Goal: Use online tool/utility: Utilize a website feature to perform a specific function

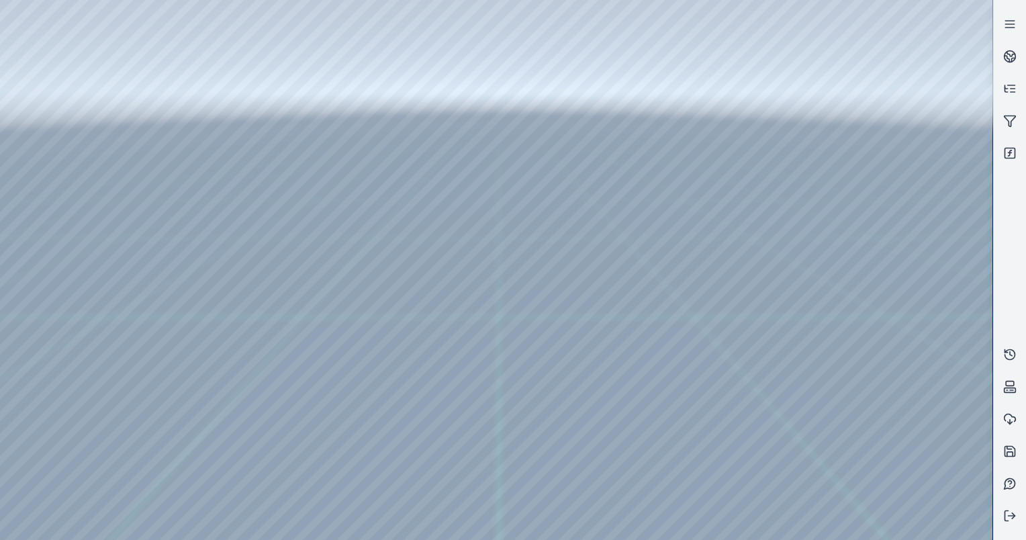
click at [50, 128] on div at bounding box center [496, 270] width 993 height 540
click at [57, 300] on div at bounding box center [496, 270] width 993 height 540
click at [141, 145] on div at bounding box center [496, 270] width 993 height 540
click at [158, 151] on div at bounding box center [496, 270] width 993 height 540
click at [199, 167] on div at bounding box center [496, 270] width 993 height 540
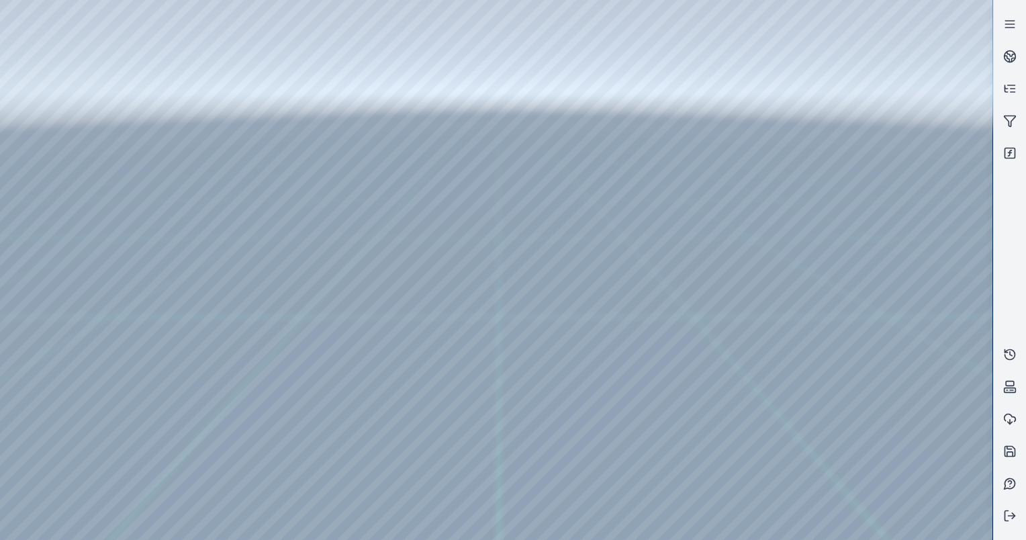
click at [555, 292] on div at bounding box center [496, 270] width 993 height 540
click at [164, 198] on div at bounding box center [496, 270] width 993 height 540
click at [110, 102] on div at bounding box center [496, 270] width 993 height 540
drag, startPoint x: 408, startPoint y: 303, endPoint x: 403, endPoint y: 263, distance: 40.0
drag, startPoint x: 488, startPoint y: 330, endPoint x: 545, endPoint y: 304, distance: 63.4
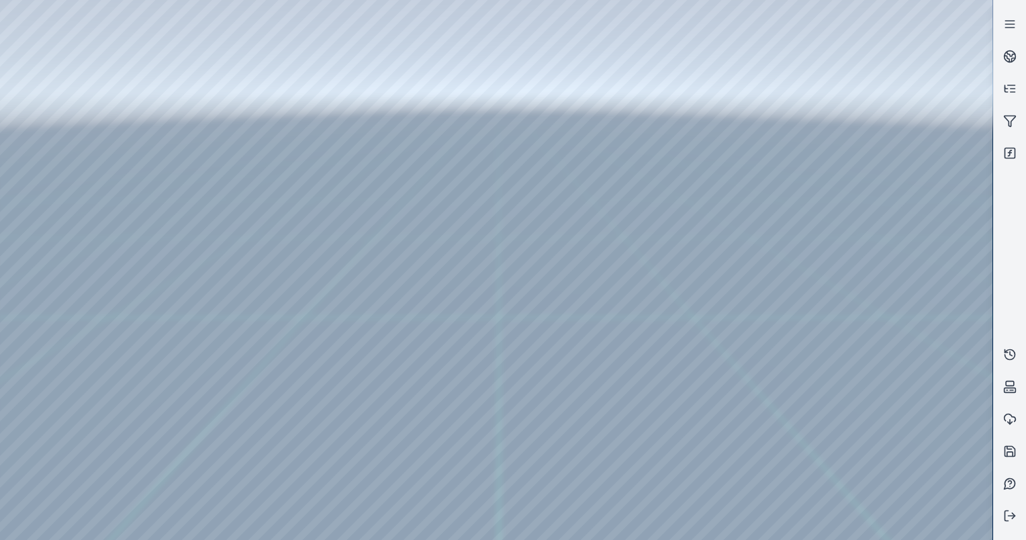
drag, startPoint x: 264, startPoint y: 191, endPoint x: 678, endPoint y: 261, distance: 419.8
drag, startPoint x: 300, startPoint y: 183, endPoint x: 801, endPoint y: 308, distance: 516.0
drag, startPoint x: 498, startPoint y: 216, endPoint x: 790, endPoint y: 347, distance: 319.9
drag, startPoint x: 494, startPoint y: 265, endPoint x: 685, endPoint y: 430, distance: 251.5
drag, startPoint x: 561, startPoint y: 342, endPoint x: 561, endPoint y: 333, distance: 9.4
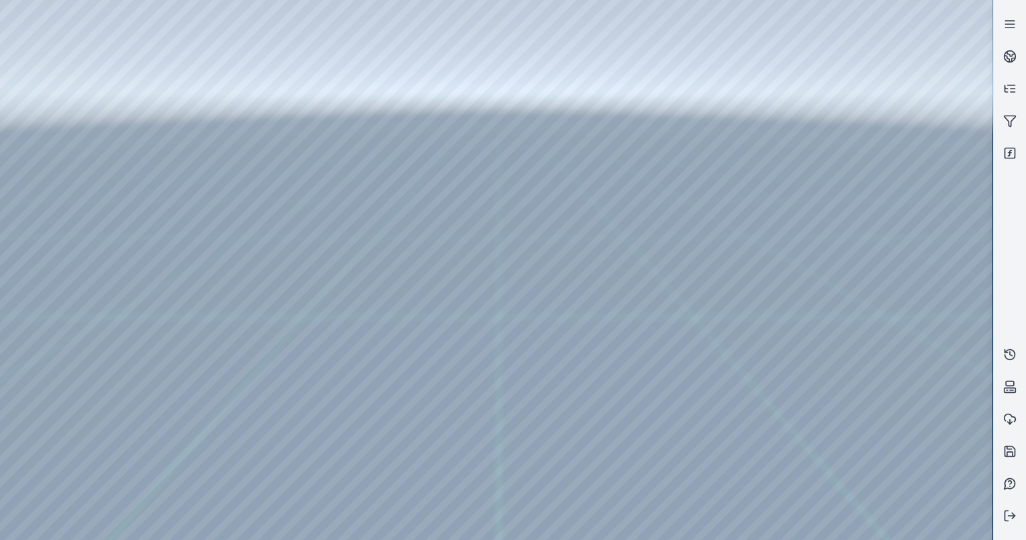
drag, startPoint x: 494, startPoint y: 376, endPoint x: 661, endPoint y: 330, distance: 172.9
drag, startPoint x: 588, startPoint y: 355, endPoint x: 604, endPoint y: 349, distance: 17.5
drag, startPoint x: 624, startPoint y: 398, endPoint x: 441, endPoint y: 412, distance: 184.0
drag, startPoint x: 431, startPoint y: 382, endPoint x: 519, endPoint y: 355, distance: 92.0
click at [456, 295] on div at bounding box center [496, 270] width 993 height 540
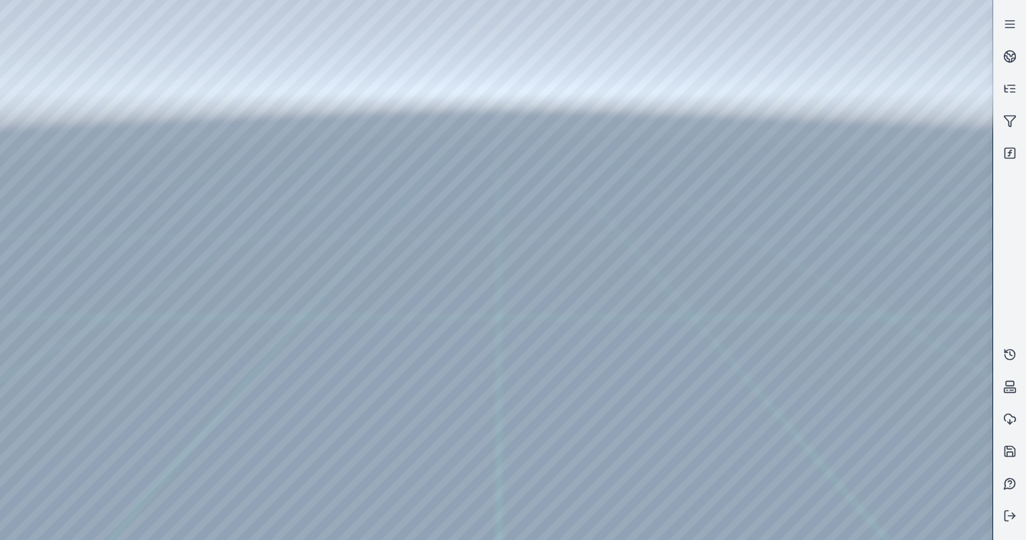
click at [24, 37] on div at bounding box center [496, 270] width 993 height 540
click at [5, 40] on div at bounding box center [496, 270] width 993 height 540
click at [200, 7] on div at bounding box center [496, 270] width 993 height 540
click at [265, 93] on div at bounding box center [496, 270] width 993 height 540
click at [268, 94] on div at bounding box center [496, 270] width 993 height 540
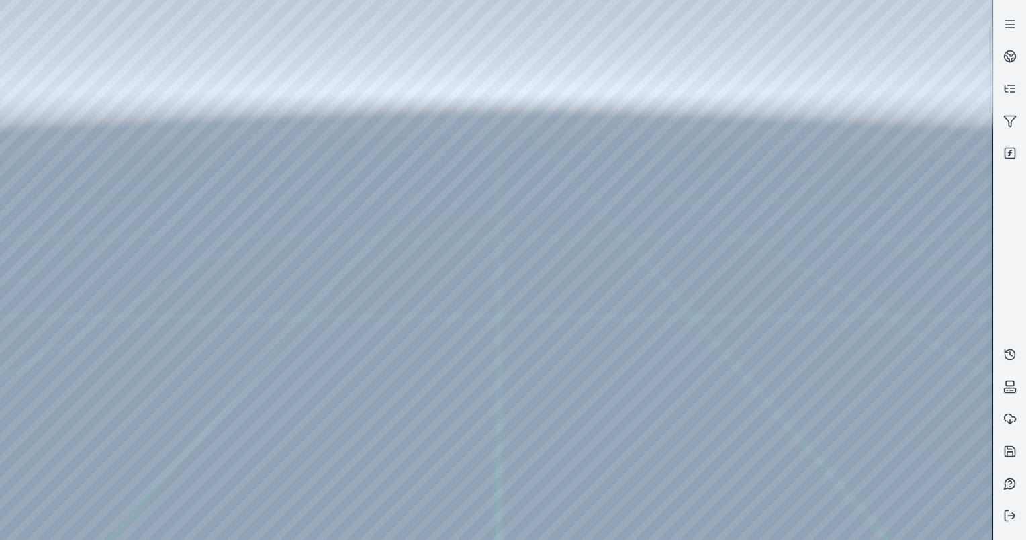
click at [279, 113] on div at bounding box center [496, 270] width 993 height 540
click at [273, 94] on div at bounding box center [496, 270] width 993 height 540
click at [274, 94] on div at bounding box center [496, 270] width 993 height 540
click at [256, 95] on div at bounding box center [496, 270] width 993 height 540
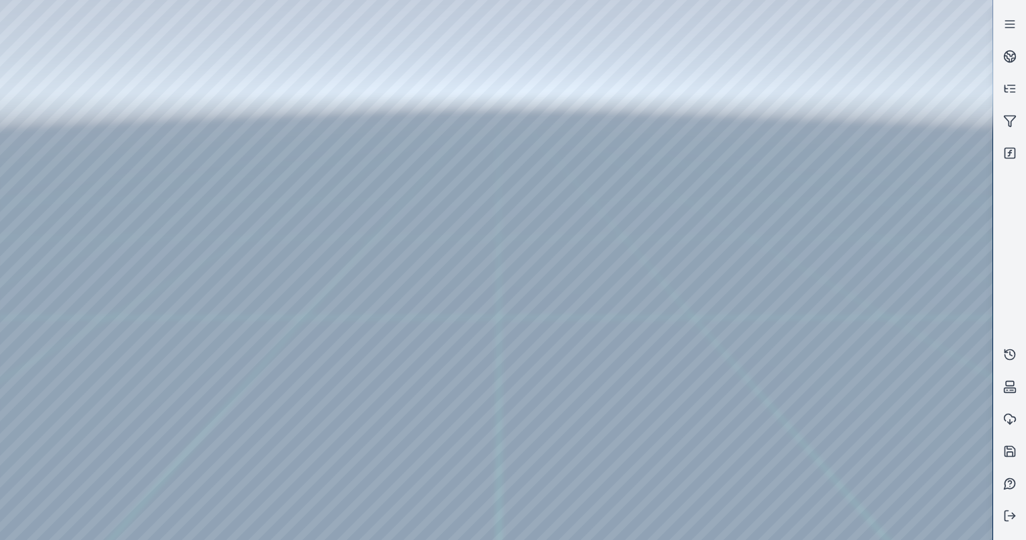
click at [260, 115] on div at bounding box center [496, 270] width 993 height 540
click at [258, 112] on div at bounding box center [496, 270] width 993 height 540
click at [243, 114] on div at bounding box center [496, 270] width 993 height 540
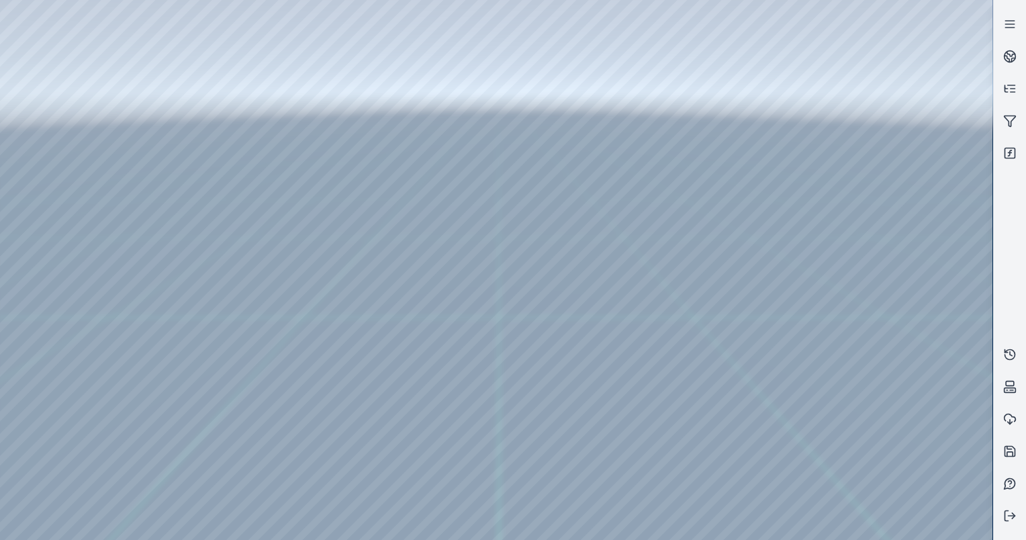
click at [243, 114] on div at bounding box center [496, 270] width 993 height 540
click at [257, 92] on div at bounding box center [496, 270] width 993 height 540
click at [332, 83] on div at bounding box center [496, 270] width 993 height 540
drag, startPoint x: 558, startPoint y: 308, endPoint x: 556, endPoint y: 273, distance: 35.7
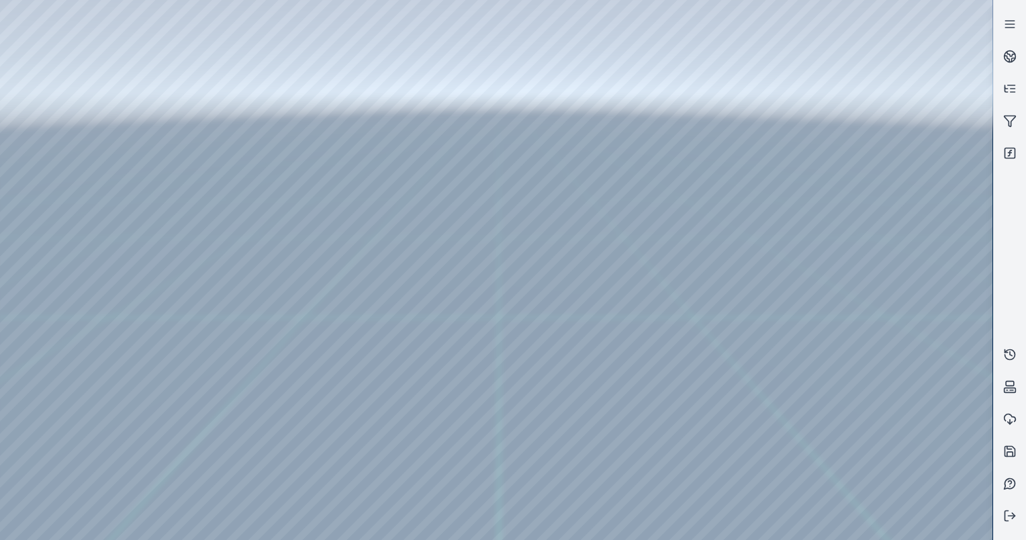
click at [527, 306] on div at bounding box center [496, 270] width 993 height 540
click at [482, 267] on div at bounding box center [496, 270] width 993 height 540
click at [1010, 55] on icon at bounding box center [1012, 54] width 8 height 5
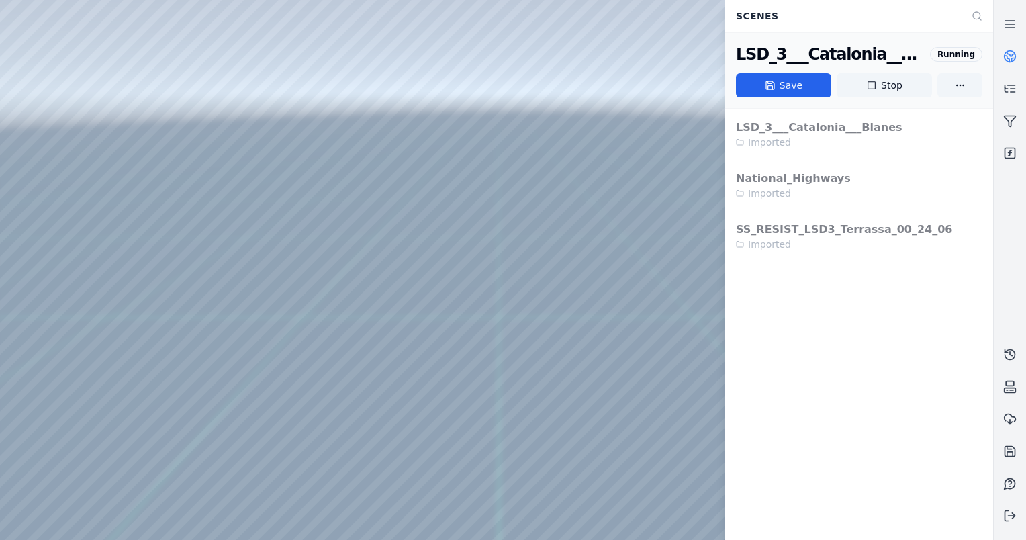
click at [1010, 55] on icon at bounding box center [1012, 54] width 8 height 5
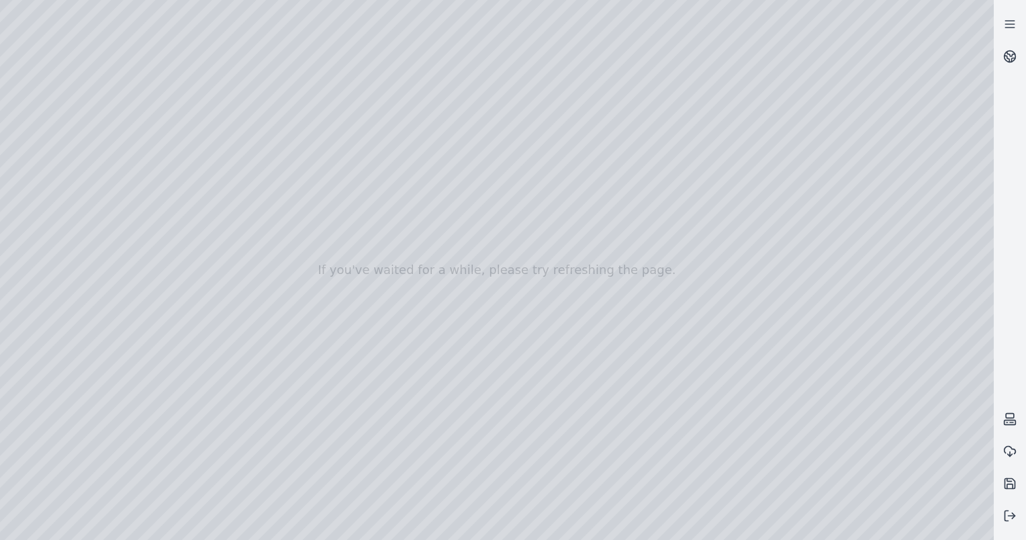
click at [228, 191] on div at bounding box center [497, 270] width 994 height 540
click at [9, 36] on div at bounding box center [497, 270] width 994 height 540
click at [174, 7] on div at bounding box center [497, 270] width 994 height 540
click at [283, 77] on div at bounding box center [497, 270] width 994 height 540
click at [269, 94] on div at bounding box center [497, 270] width 994 height 540
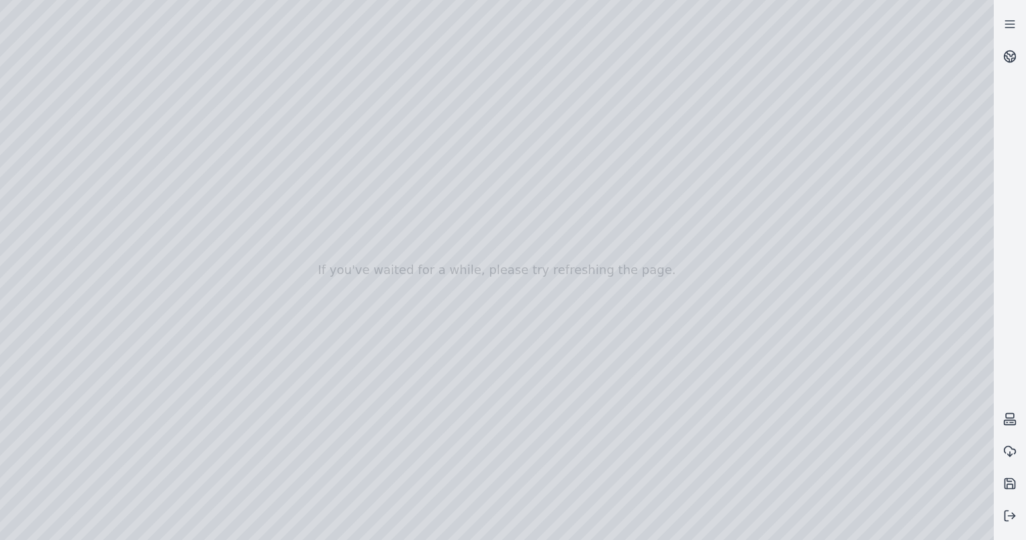
click at [481, 105] on div at bounding box center [497, 270] width 994 height 540
drag, startPoint x: 421, startPoint y: 269, endPoint x: 444, endPoint y: 265, distance: 23.3
click at [59, 114] on div at bounding box center [497, 270] width 994 height 540
click at [54, 215] on div at bounding box center [497, 270] width 994 height 540
click at [54, 301] on div at bounding box center [497, 270] width 994 height 540
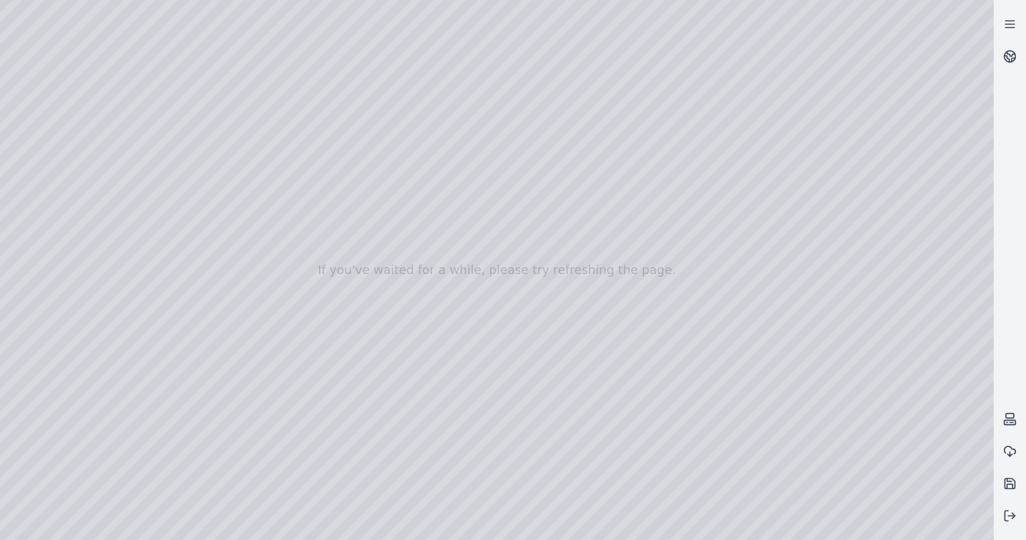
click at [201, 151] on div at bounding box center [497, 270] width 994 height 540
click at [124, 179] on div at bounding box center [497, 270] width 994 height 540
click at [531, 291] on div at bounding box center [497, 270] width 994 height 540
click at [105, 102] on div at bounding box center [497, 270] width 994 height 540
drag, startPoint x: 494, startPoint y: 388, endPoint x: 447, endPoint y: 316, distance: 85.9
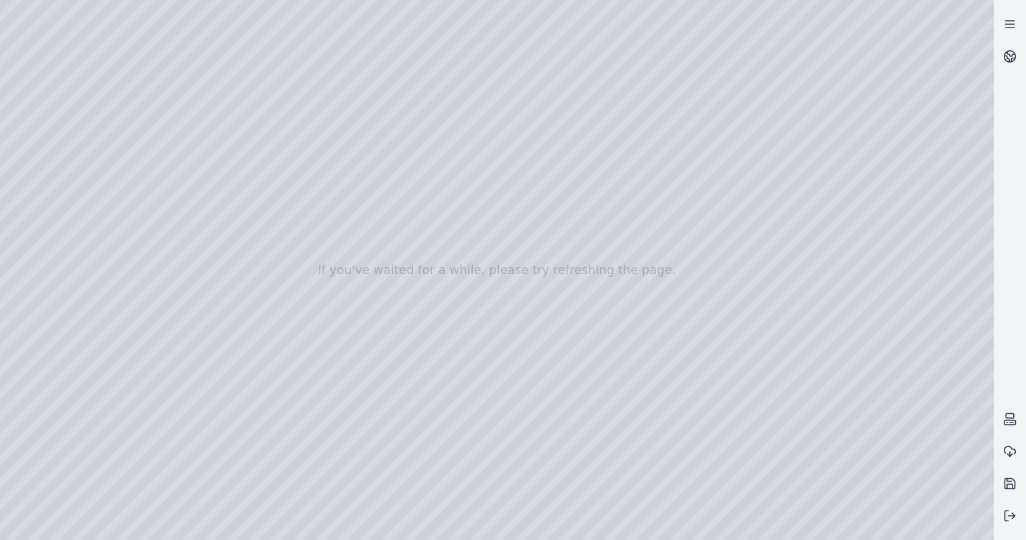
click at [370, 170] on div at bounding box center [497, 270] width 994 height 540
click at [331, 15] on div at bounding box center [497, 270] width 994 height 540
click at [339, 6] on div at bounding box center [497, 270] width 994 height 540
click at [103, 104] on div at bounding box center [497, 270] width 994 height 540
drag, startPoint x: 433, startPoint y: 317, endPoint x: 441, endPoint y: 296, distance: 23.0
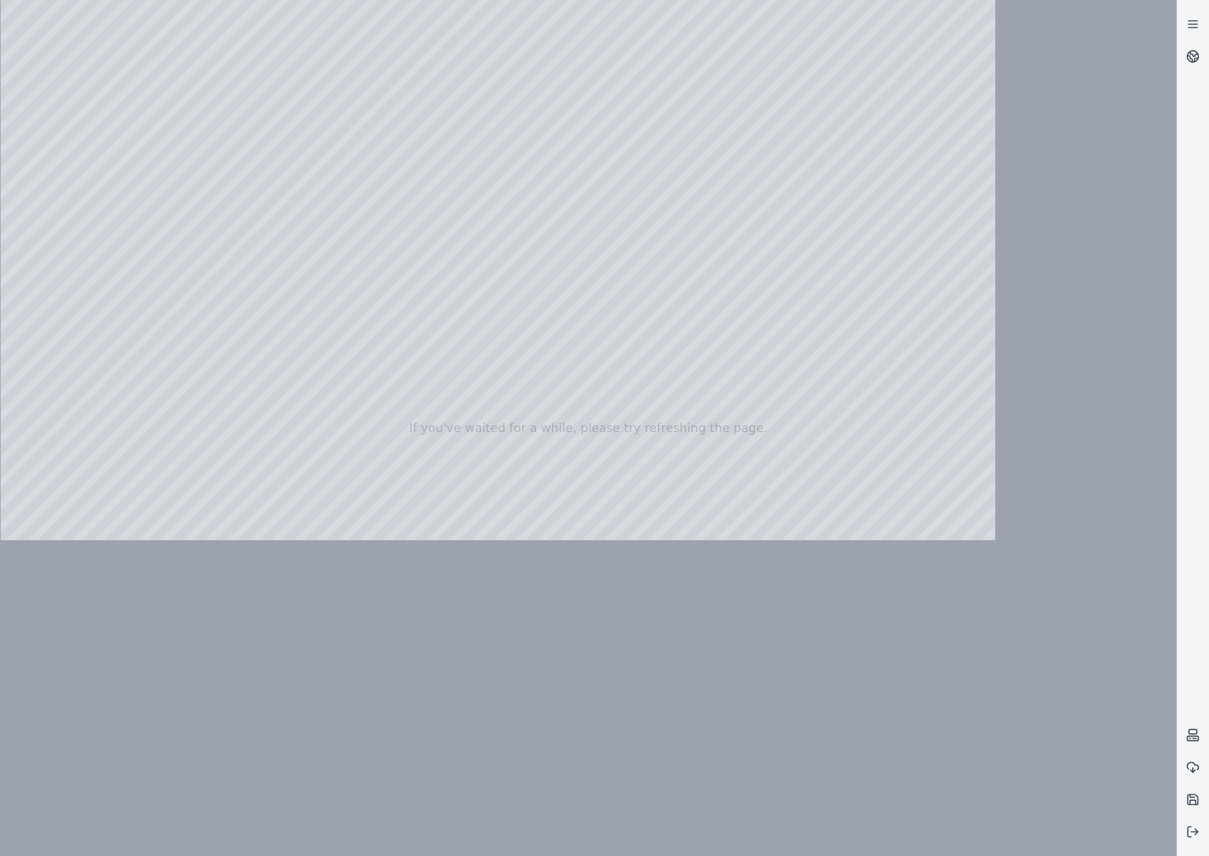
click at [519, 371] on div at bounding box center [589, 428] width 1176 height 856
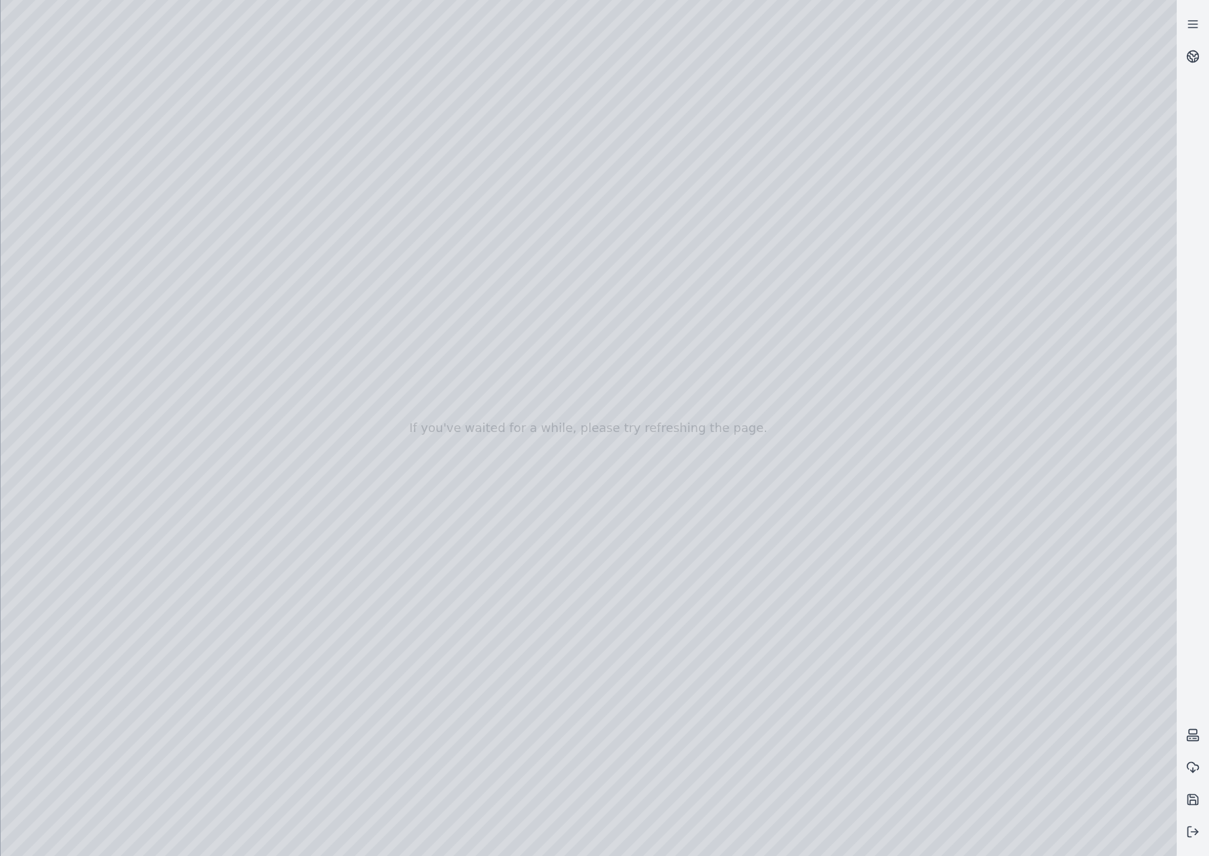
drag, startPoint x: 619, startPoint y: 529, endPoint x: 706, endPoint y: 565, distance: 93.9
drag, startPoint x: 360, startPoint y: 392, endPoint x: 967, endPoint y: 419, distance: 607.2
drag, startPoint x: 324, startPoint y: 375, endPoint x: 840, endPoint y: 501, distance: 531.2
drag, startPoint x: 625, startPoint y: 263, endPoint x: 1071, endPoint y: 580, distance: 546.7
drag, startPoint x: 695, startPoint y: 280, endPoint x: 754, endPoint y: 526, distance: 253.0
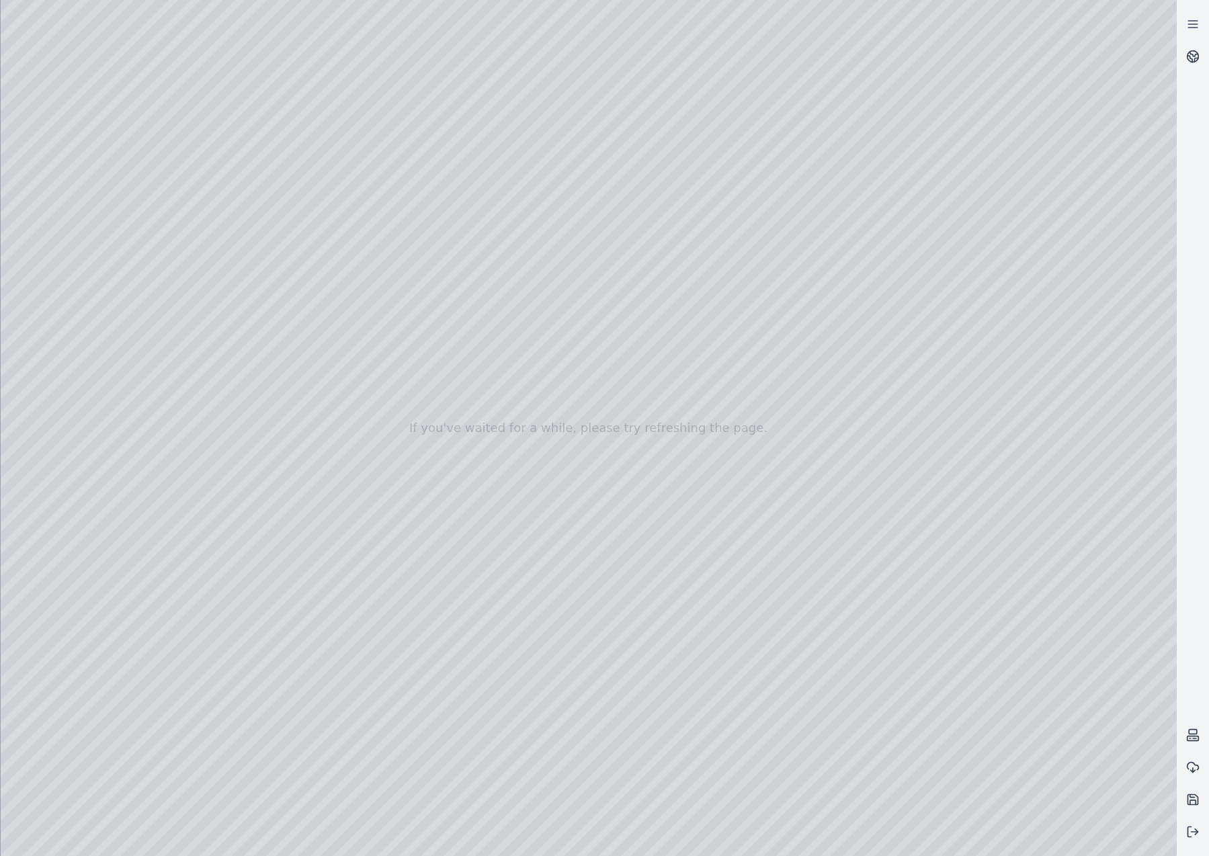
drag, startPoint x: 628, startPoint y: 597, endPoint x: 605, endPoint y: 440, distance: 158.3
drag, startPoint x: 550, startPoint y: 499, endPoint x: 648, endPoint y: 389, distance: 147.1
drag, startPoint x: 669, startPoint y: 610, endPoint x: 656, endPoint y: 601, distance: 16.4
drag, startPoint x: 766, startPoint y: 654, endPoint x: 728, endPoint y: 644, distance: 39.6
drag, startPoint x: 718, startPoint y: 642, endPoint x: 269, endPoint y: 574, distance: 454.5
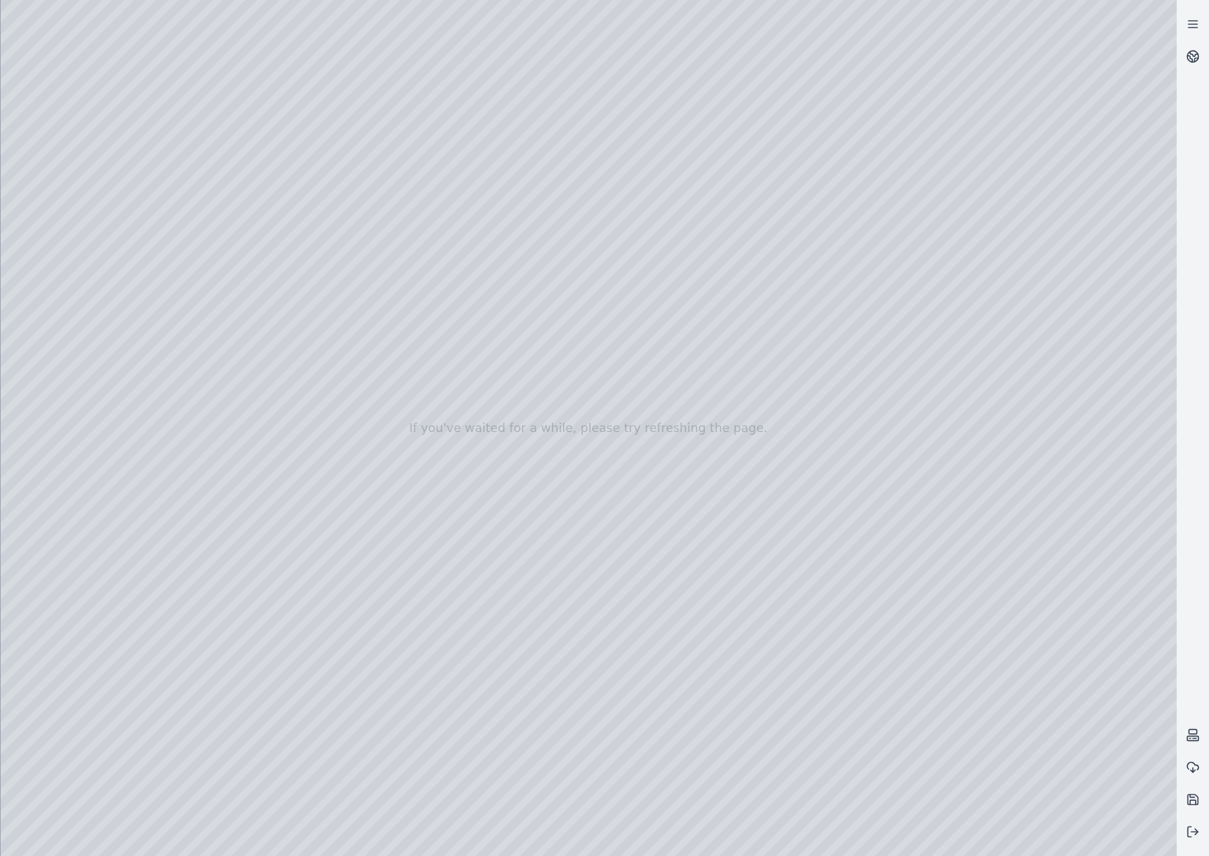
drag, startPoint x: 235, startPoint y: 576, endPoint x: 300, endPoint y: 592, distance: 66.5
drag, startPoint x: 854, startPoint y: 458, endPoint x: 722, endPoint y: 741, distance: 312.0
drag, startPoint x: 746, startPoint y: 421, endPoint x: 683, endPoint y: 620, distance: 208.6
drag, startPoint x: 816, startPoint y: 401, endPoint x: 736, endPoint y: 516, distance: 140.3
drag, startPoint x: 488, startPoint y: 433, endPoint x: 1030, endPoint y: 595, distance: 565.8
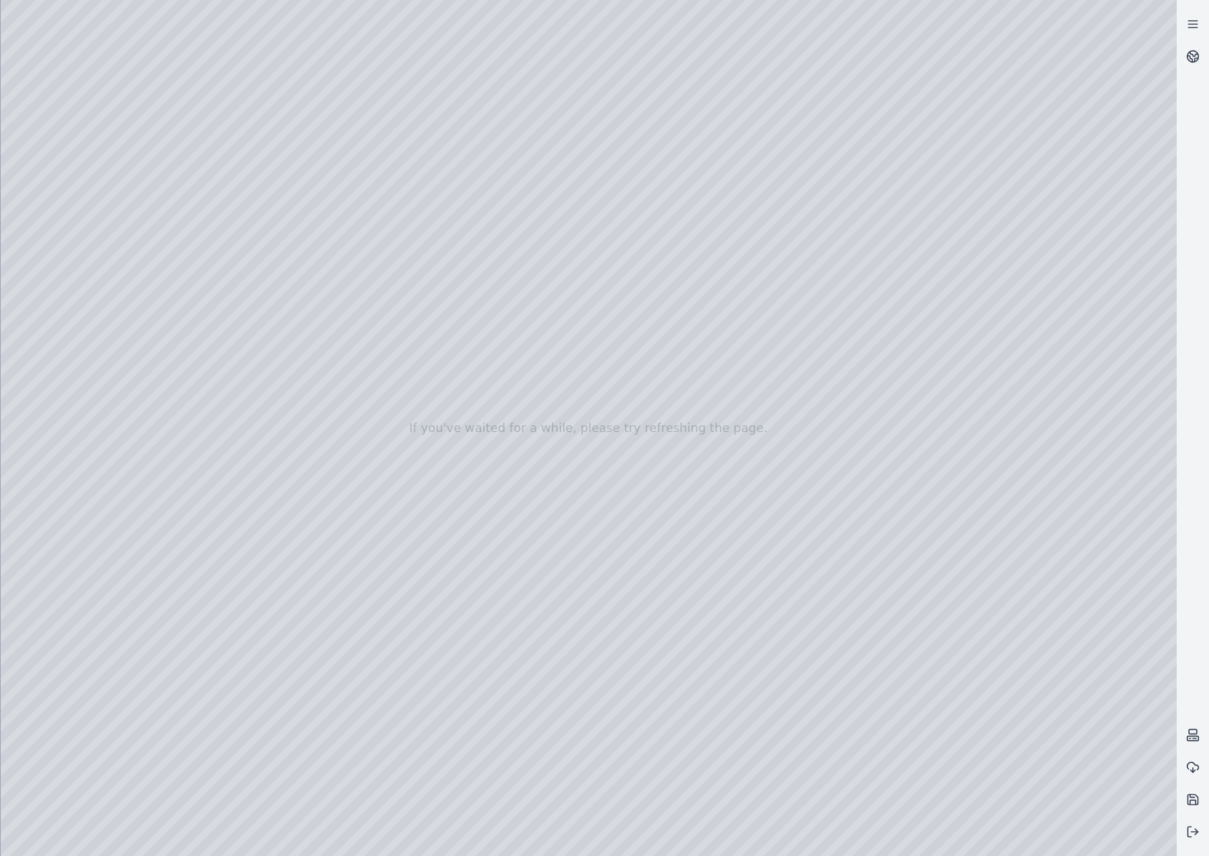
drag, startPoint x: 492, startPoint y: 398, endPoint x: 998, endPoint y: 544, distance: 527.1
drag, startPoint x: 773, startPoint y: 551, endPoint x: 922, endPoint y: 553, distance: 149.8
drag, startPoint x: 1069, startPoint y: 245, endPoint x: 611, endPoint y: 668, distance: 624.2
drag, startPoint x: 998, startPoint y: 446, endPoint x: 885, endPoint y: 607, distance: 195.9
drag, startPoint x: 683, startPoint y: 469, endPoint x: 632, endPoint y: 442, distance: 57.1
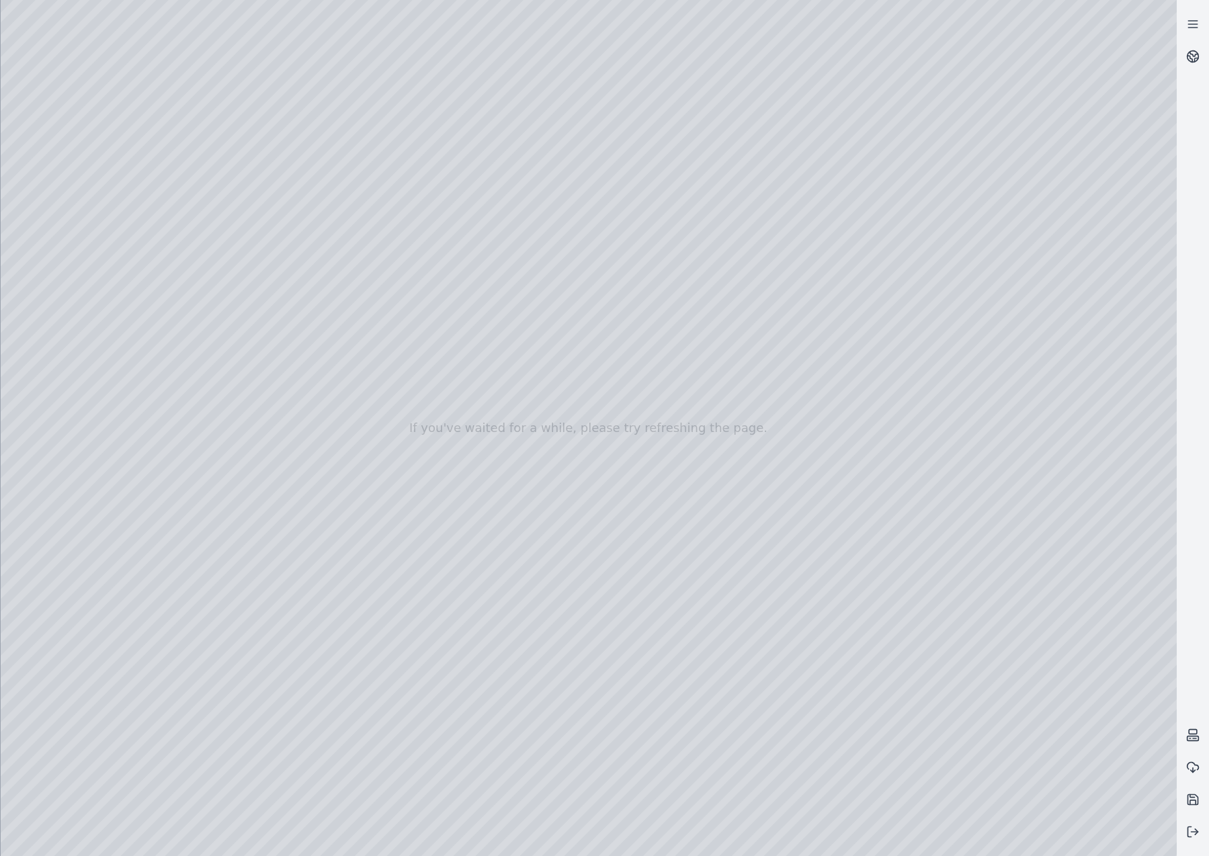
drag, startPoint x: 631, startPoint y: 441, endPoint x: 482, endPoint y: 504, distance: 161.7
drag, startPoint x: 500, startPoint y: 483, endPoint x: 524, endPoint y: 493, distance: 26.2
drag, startPoint x: 669, startPoint y: 547, endPoint x: 677, endPoint y: 553, distance: 9.7
drag, startPoint x: 953, startPoint y: 533, endPoint x: 384, endPoint y: 437, distance: 577.7
drag, startPoint x: 772, startPoint y: 489, endPoint x: 769, endPoint y: 464, distance: 25.0
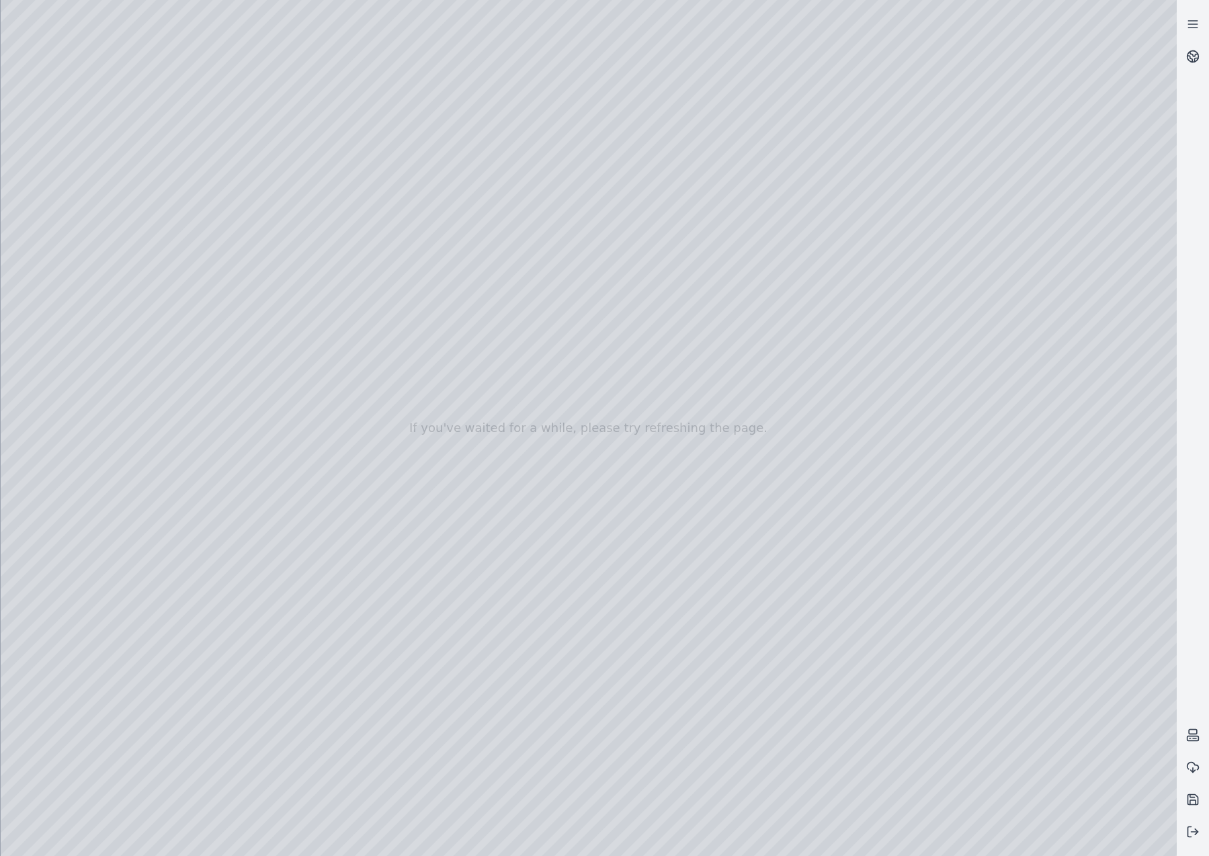
drag, startPoint x: 695, startPoint y: 761, endPoint x: 444, endPoint y: 635, distance: 280.9
drag, startPoint x: 973, startPoint y: 425, endPoint x: 683, endPoint y: 627, distance: 353.3
drag, startPoint x: 562, startPoint y: 540, endPoint x: 550, endPoint y: 569, distance: 31.6
drag, startPoint x: 347, startPoint y: 352, endPoint x: 987, endPoint y: 430, distance: 644.3
drag, startPoint x: 259, startPoint y: 402, endPoint x: 967, endPoint y: 434, distance: 709.4
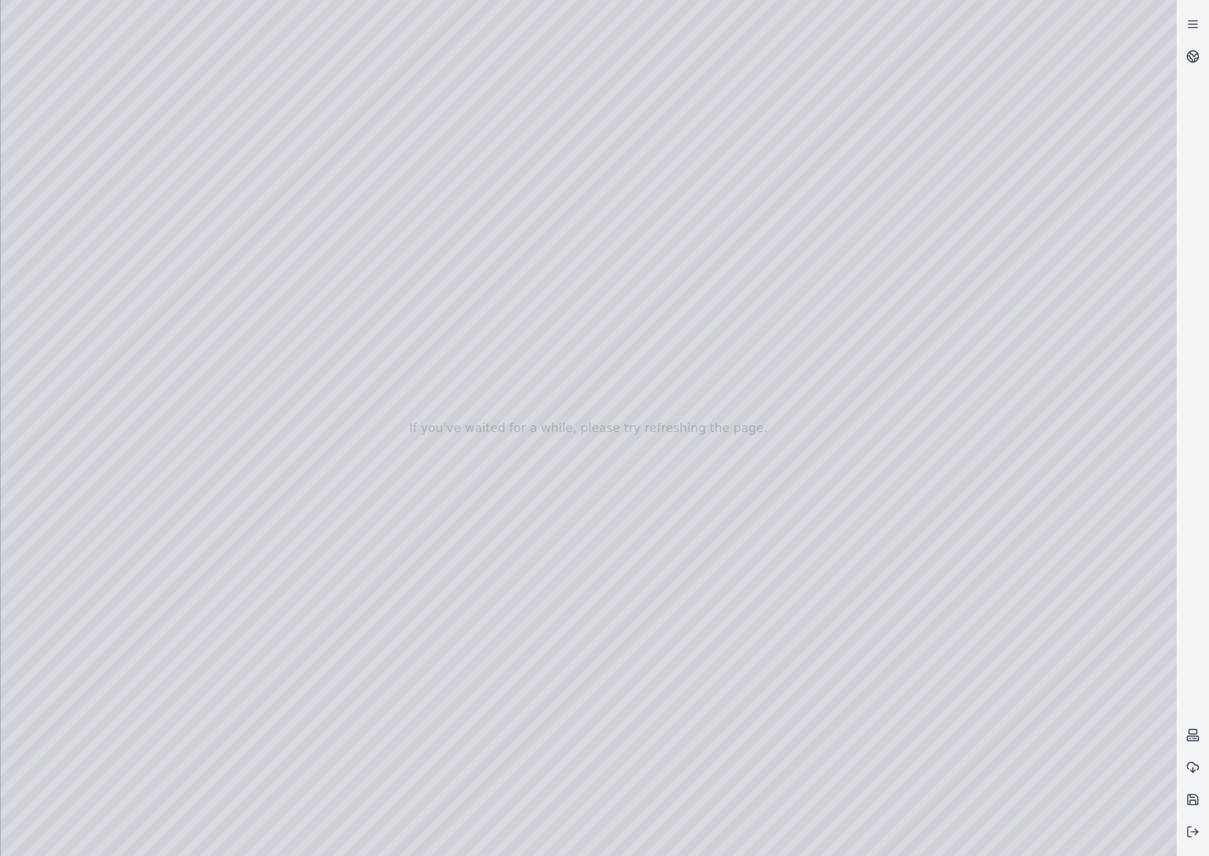
drag, startPoint x: 485, startPoint y: 379, endPoint x: 985, endPoint y: 407, distance: 500.6
drag, startPoint x: 481, startPoint y: 291, endPoint x: 185, endPoint y: 605, distance: 431.5
drag, startPoint x: 601, startPoint y: 585, endPoint x: 535, endPoint y: 558, distance: 72.0
drag, startPoint x: 684, startPoint y: 561, endPoint x: 461, endPoint y: 586, distance: 224.4
drag, startPoint x: 533, startPoint y: 576, endPoint x: 473, endPoint y: 546, distance: 67.0
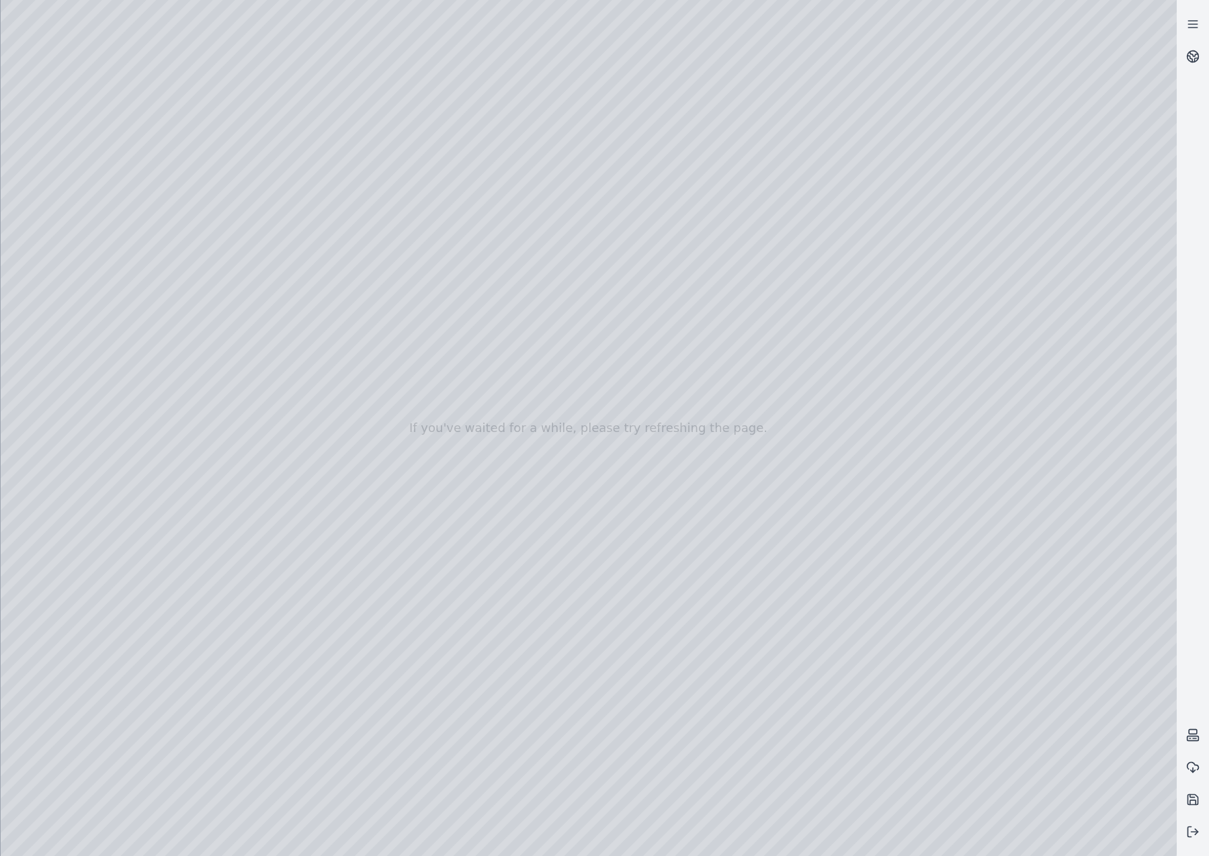
drag, startPoint x: 511, startPoint y: 507, endPoint x: 725, endPoint y: 478, distance: 215.6
drag, startPoint x: 782, startPoint y: 570, endPoint x: 650, endPoint y: 545, distance: 134.7
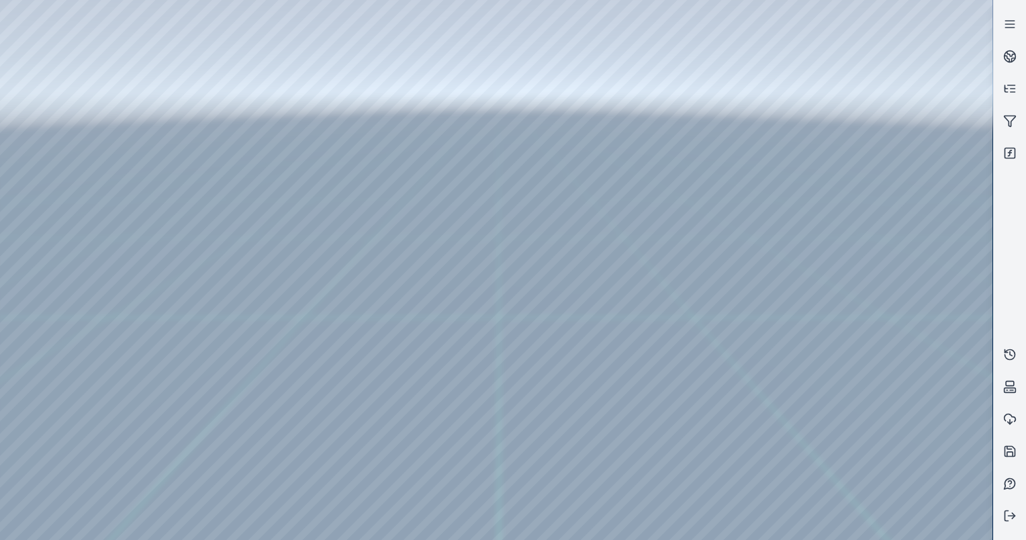
drag, startPoint x: 441, startPoint y: 254, endPoint x: 158, endPoint y: 193, distance: 289.9
drag, startPoint x: 571, startPoint y: 278, endPoint x: 226, endPoint y: 107, distance: 384.8
drag, startPoint x: 621, startPoint y: 294, endPoint x: 611, endPoint y: 266, distance: 29.7
drag, startPoint x: 740, startPoint y: 331, endPoint x: 531, endPoint y: 196, distance: 248.4
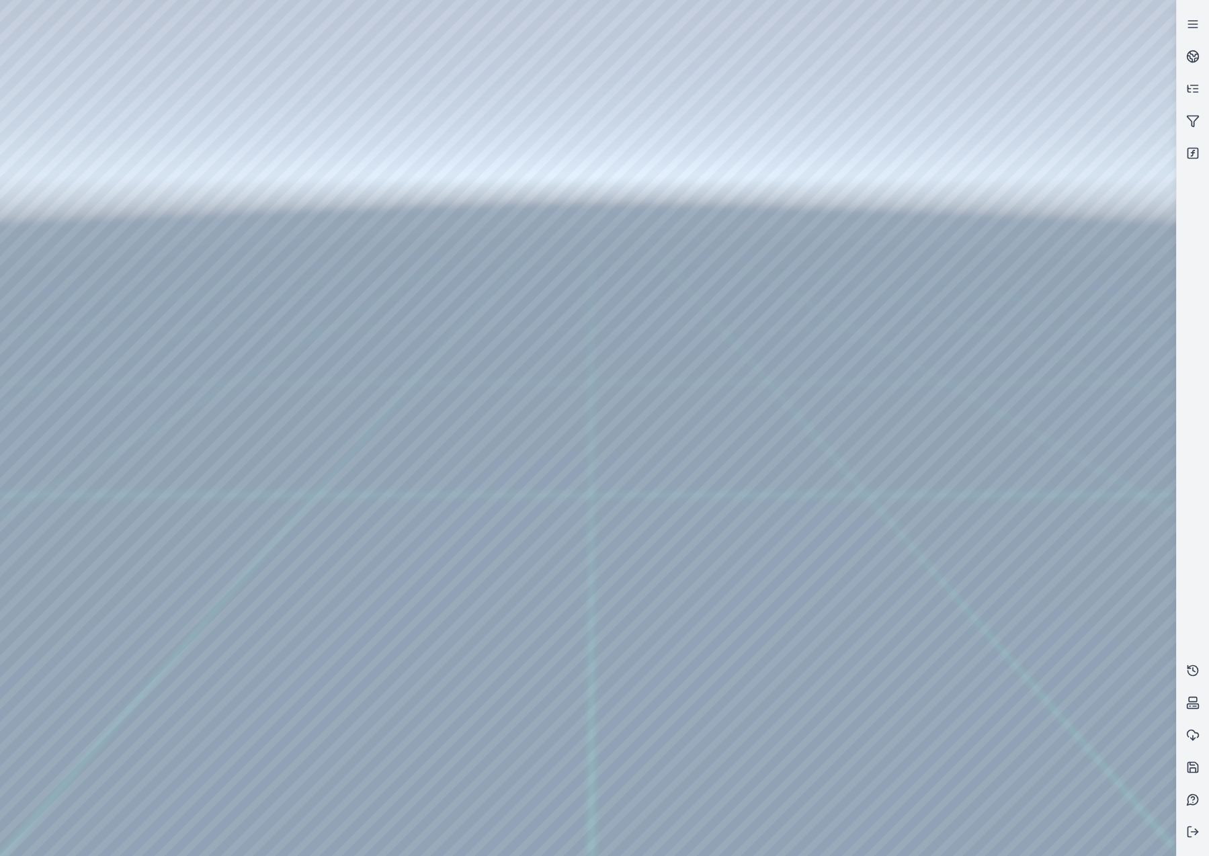
drag, startPoint x: 526, startPoint y: 515, endPoint x: 801, endPoint y: 459, distance: 280.9
drag, startPoint x: 666, startPoint y: 476, endPoint x: 748, endPoint y: 544, distance: 106.3
drag, startPoint x: 337, startPoint y: 351, endPoint x: 932, endPoint y: 304, distance: 597.7
drag, startPoint x: 199, startPoint y: 310, endPoint x: 606, endPoint y: 142, distance: 440.4
drag, startPoint x: 349, startPoint y: 225, endPoint x: 973, endPoint y: 326, distance: 631.5
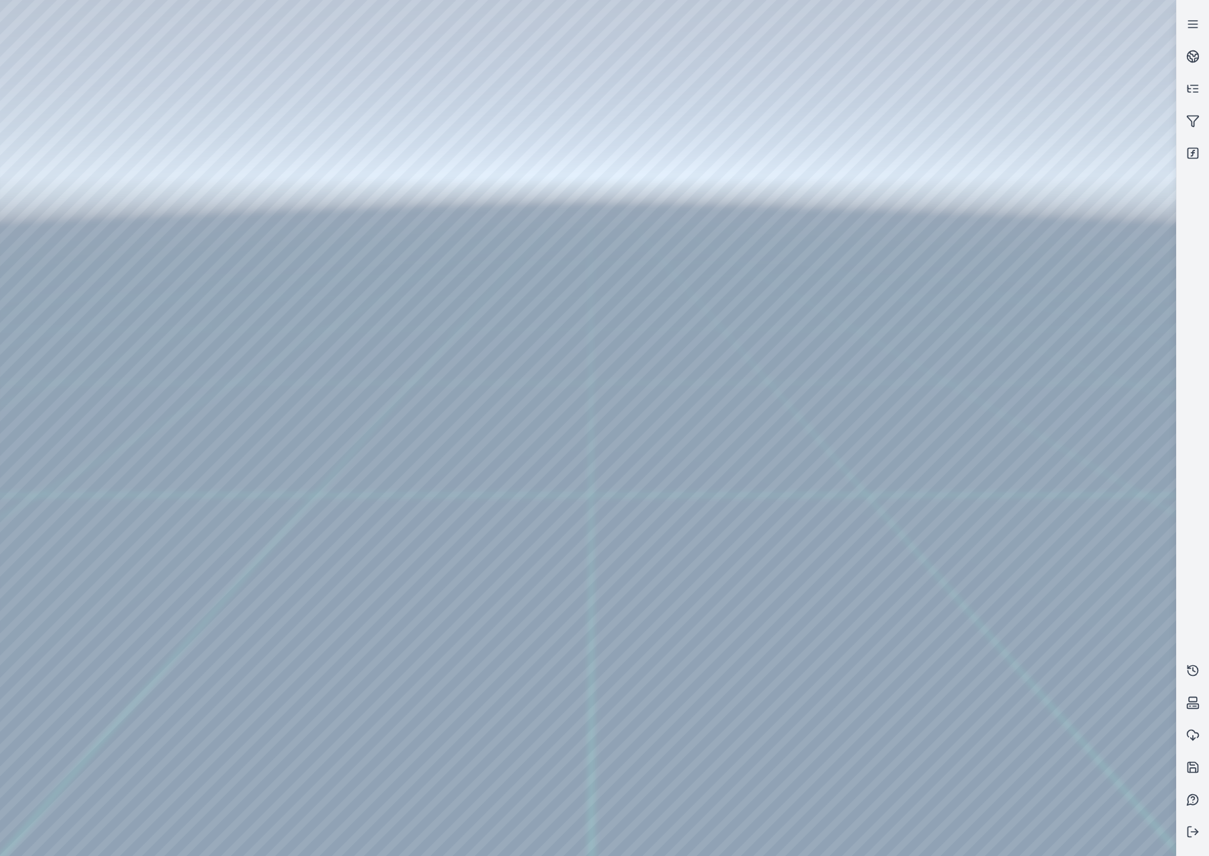
drag, startPoint x: 344, startPoint y: 243, endPoint x: 861, endPoint y: 327, distance: 523.4
drag, startPoint x: 406, startPoint y: 216, endPoint x: 897, endPoint y: 494, distance: 564.4
drag, startPoint x: 625, startPoint y: 322, endPoint x: 461, endPoint y: 580, distance: 306.0
drag, startPoint x: 423, startPoint y: 578, endPoint x: 453, endPoint y: 529, distance: 57.3
drag, startPoint x: 470, startPoint y: 649, endPoint x: 676, endPoint y: 596, distance: 213.0
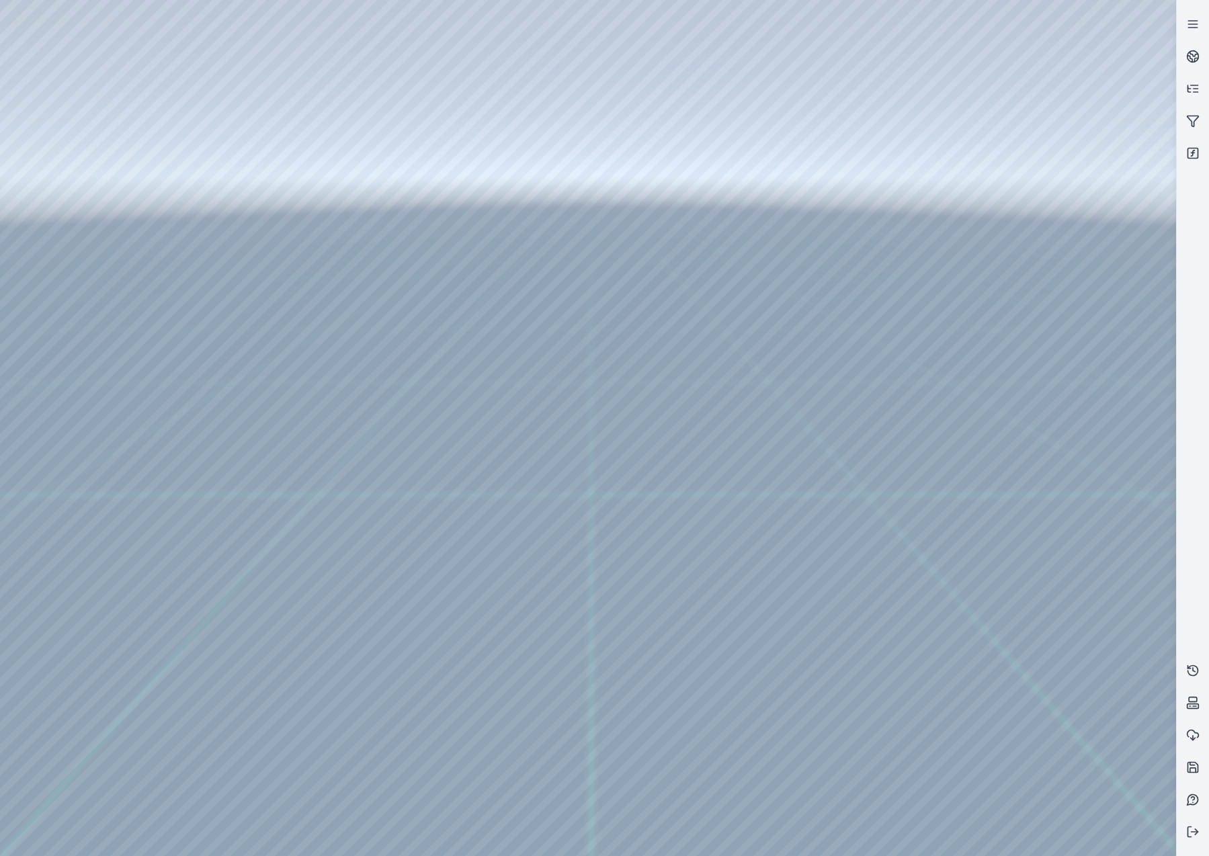
drag, startPoint x: 621, startPoint y: 411, endPoint x: 376, endPoint y: 519, distance: 268.0
drag, startPoint x: 344, startPoint y: 410, endPoint x: 459, endPoint y: 492, distance: 141.5
click at [1026, 157] on rect at bounding box center [1193, 153] width 10 height 10
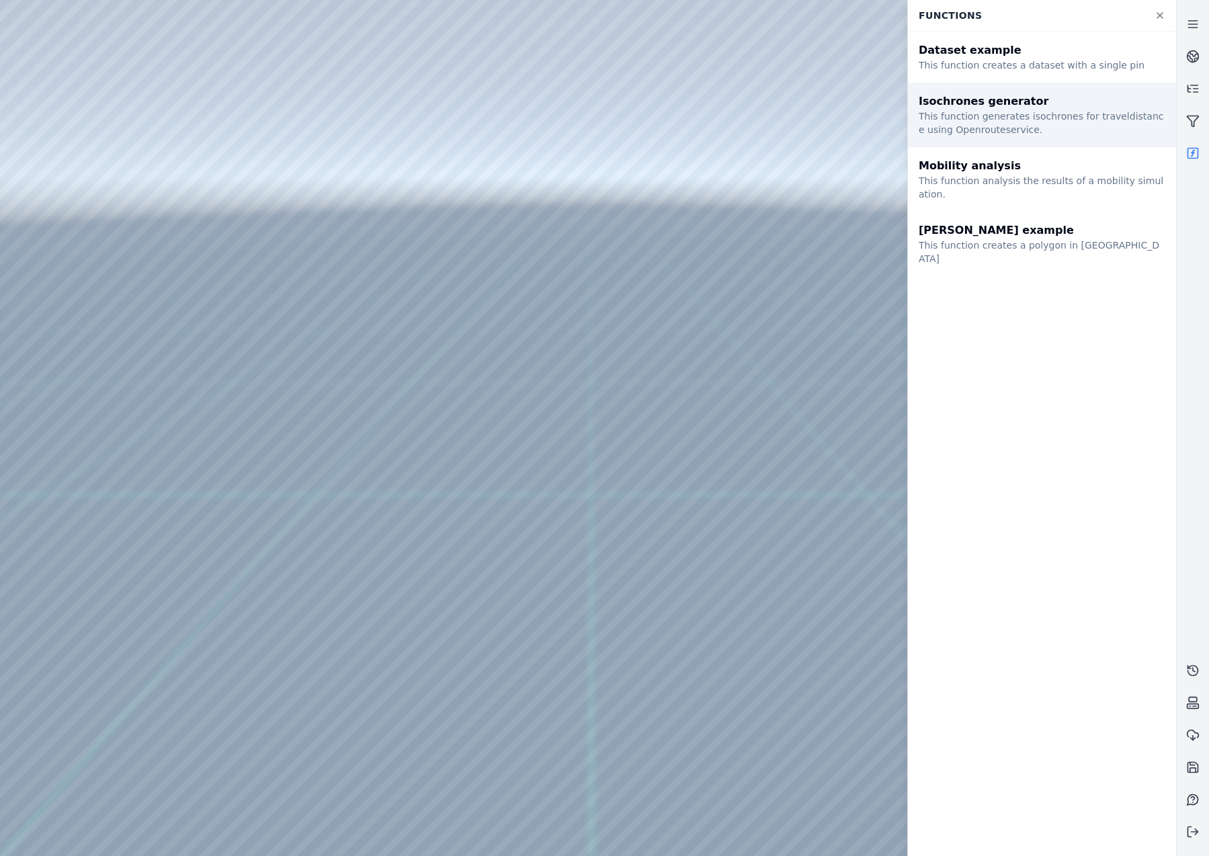
click at [1026, 144] on div "Isochrones generator This function generates isochrones for traveldistance usin…" at bounding box center [1042, 115] width 268 height 64
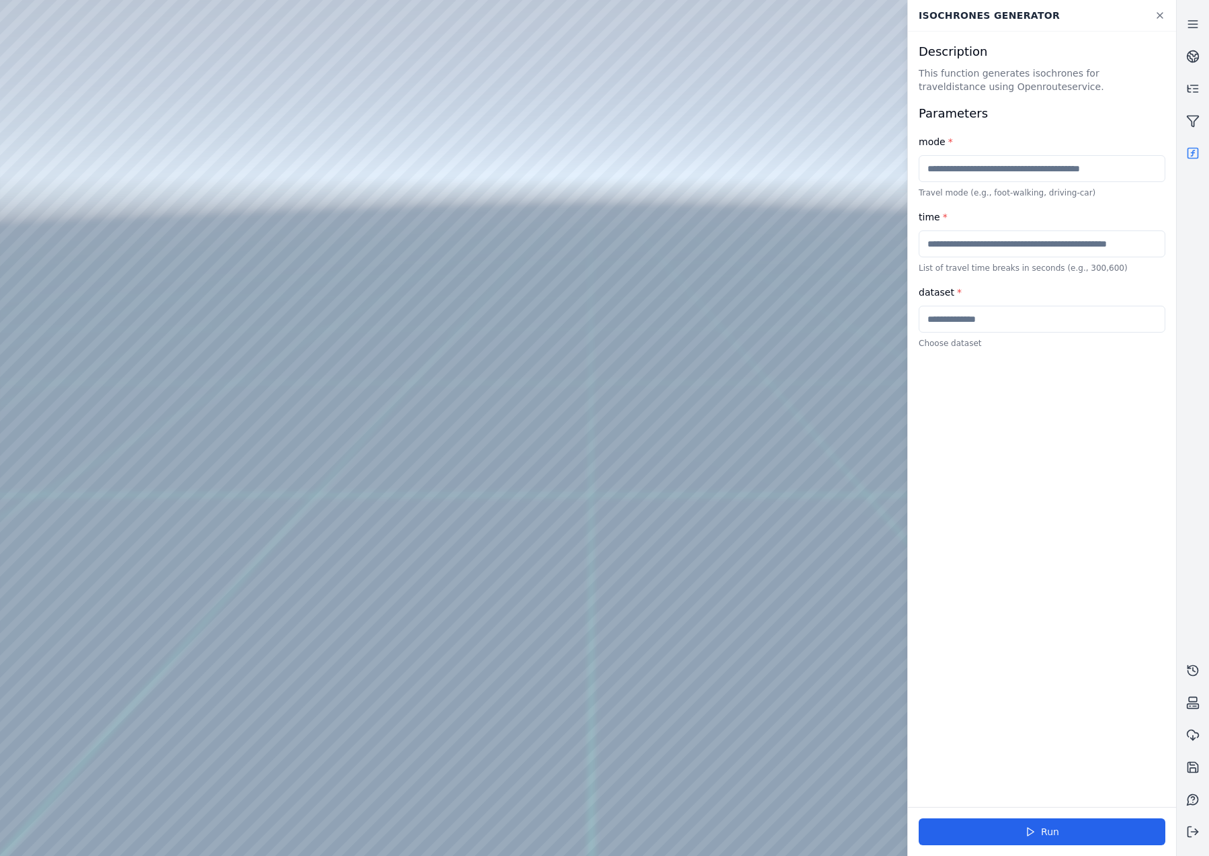
click at [1026, 166] on input "text" at bounding box center [1041, 168] width 247 height 27
type input "*"
type input "**********"
type input "*"
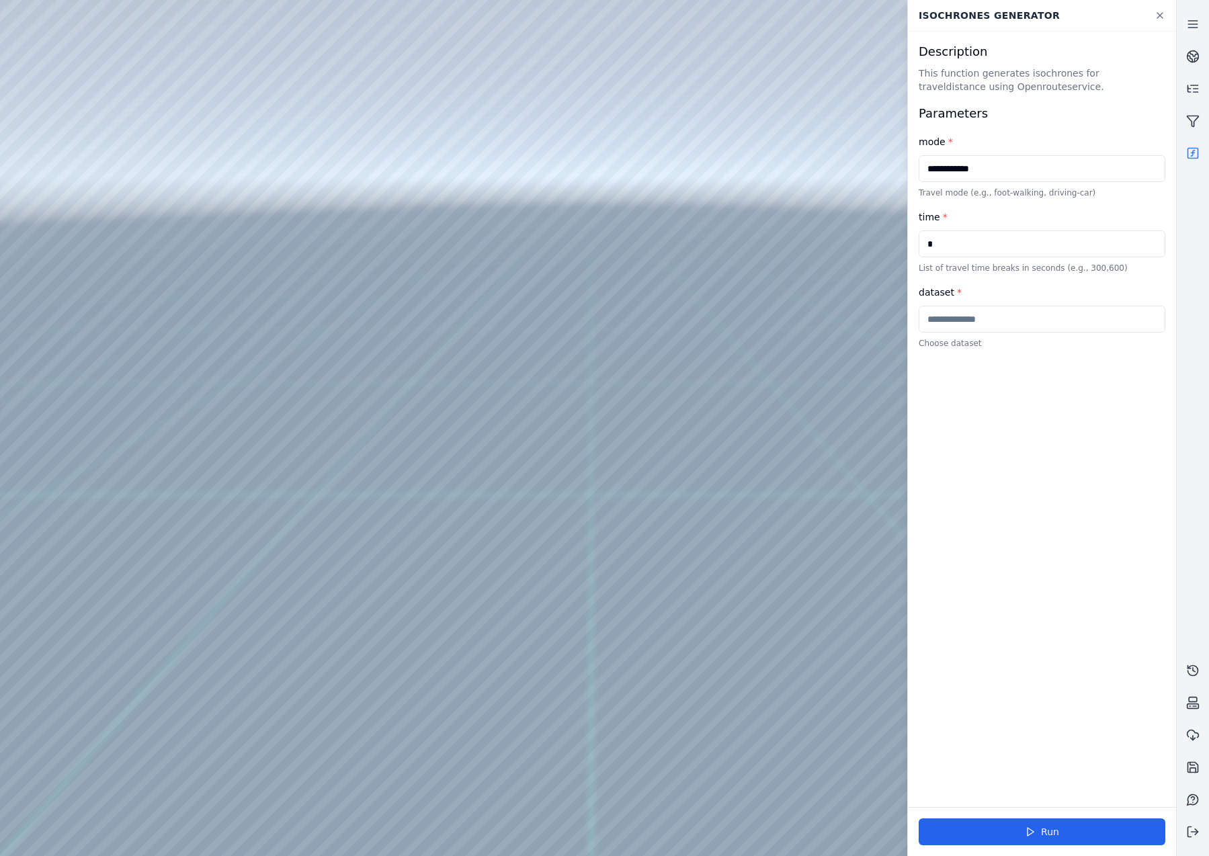
type input "*"
type input "*******"
click at [1026, 539] on button "Run" at bounding box center [1041, 831] width 247 height 27
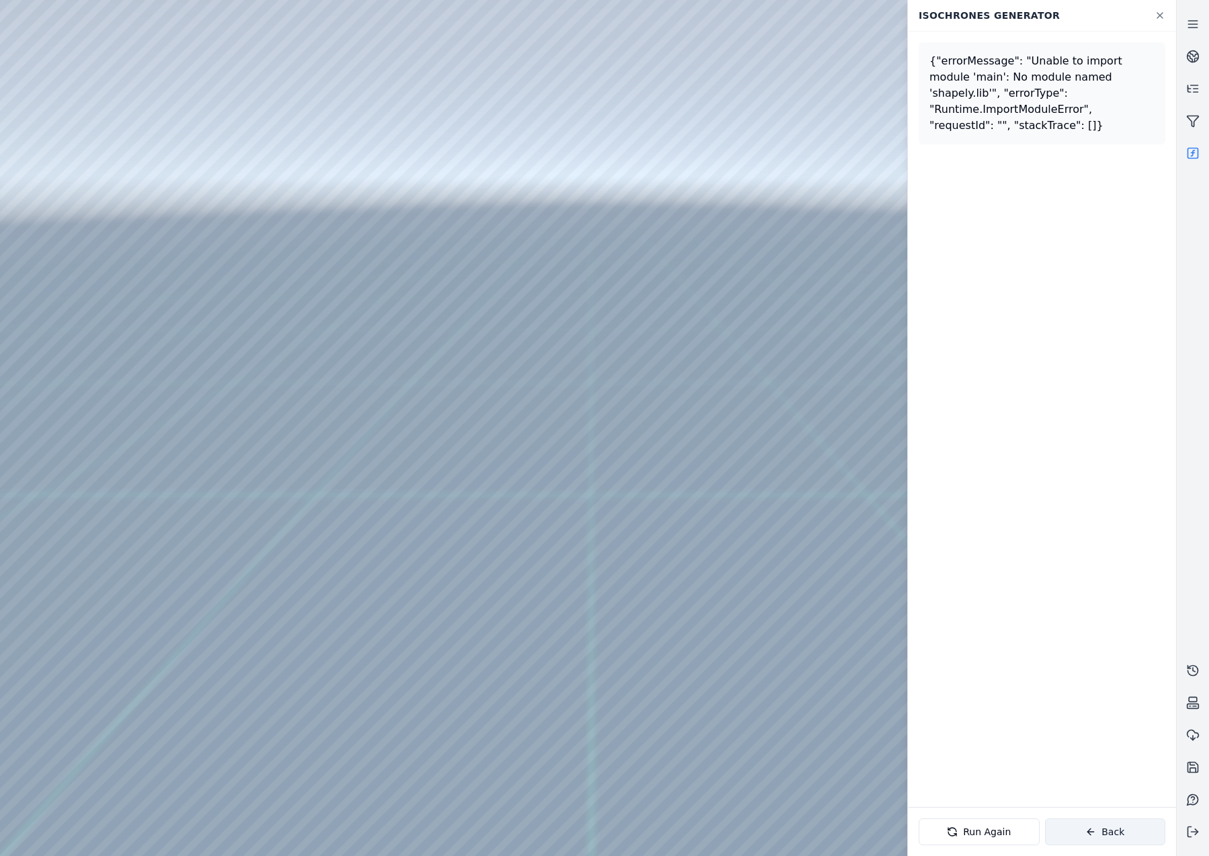
click at [1026, 539] on button "Back" at bounding box center [1105, 831] width 121 height 27
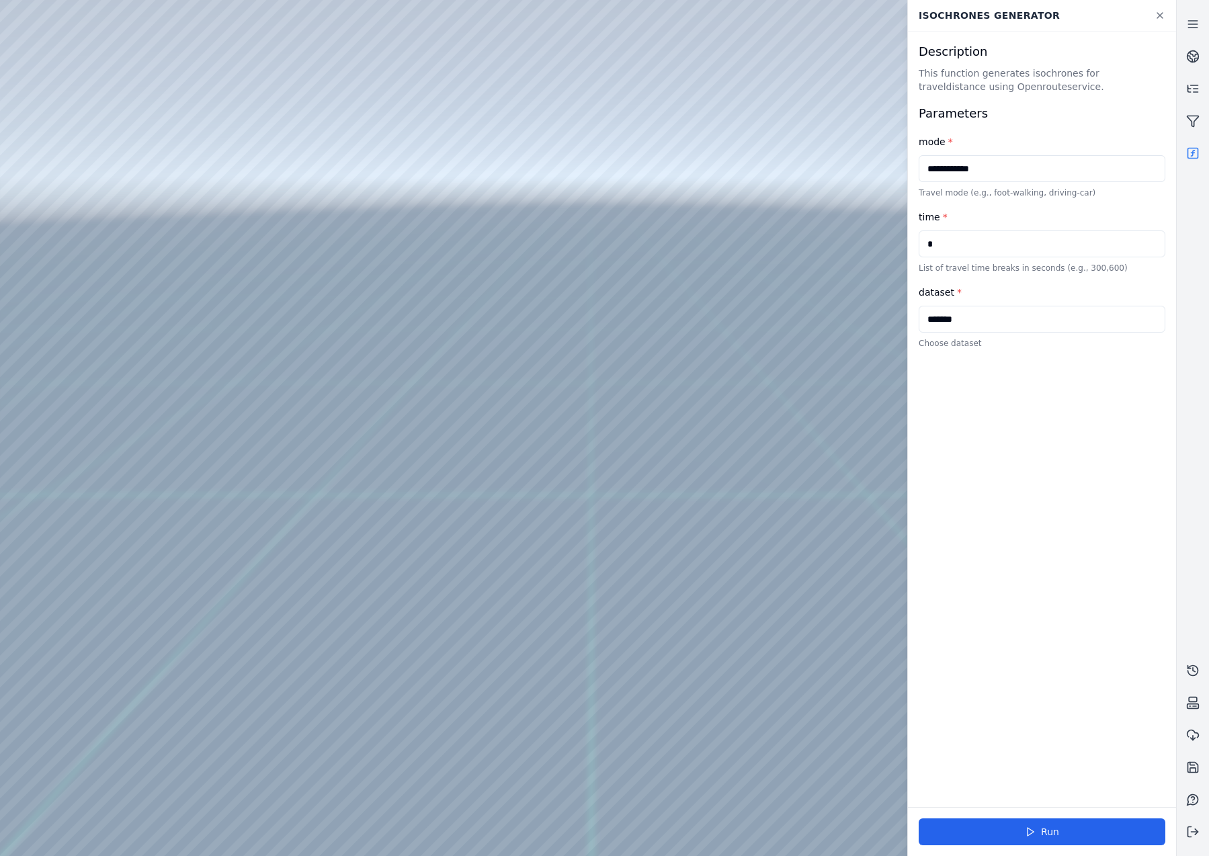
drag, startPoint x: 533, startPoint y: 553, endPoint x: 522, endPoint y: 547, distance: 12.6
drag, startPoint x: 525, startPoint y: 592, endPoint x: 472, endPoint y: 460, distance: 141.7
click at [1026, 20] on icon at bounding box center [1159, 15] width 11 height 11
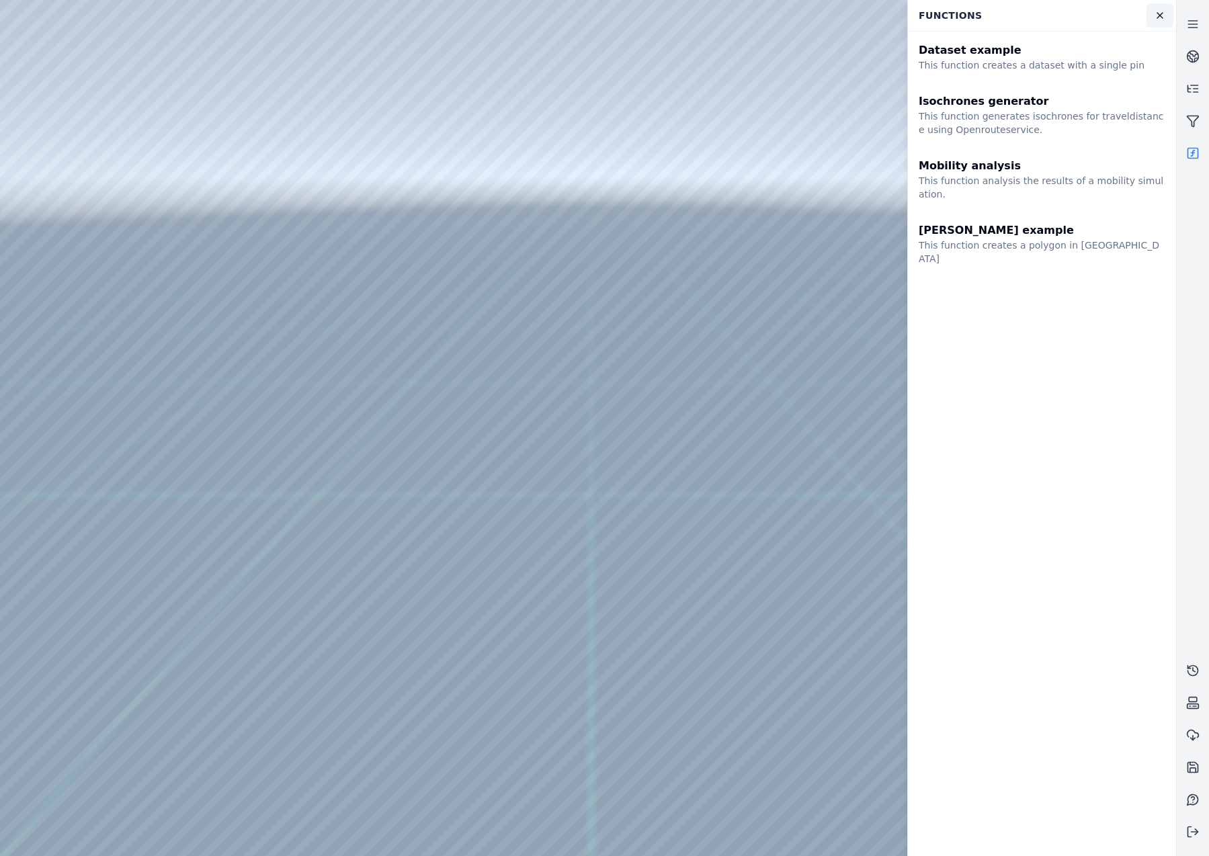
click at [1026, 10] on link at bounding box center [1159, 15] width 27 height 24
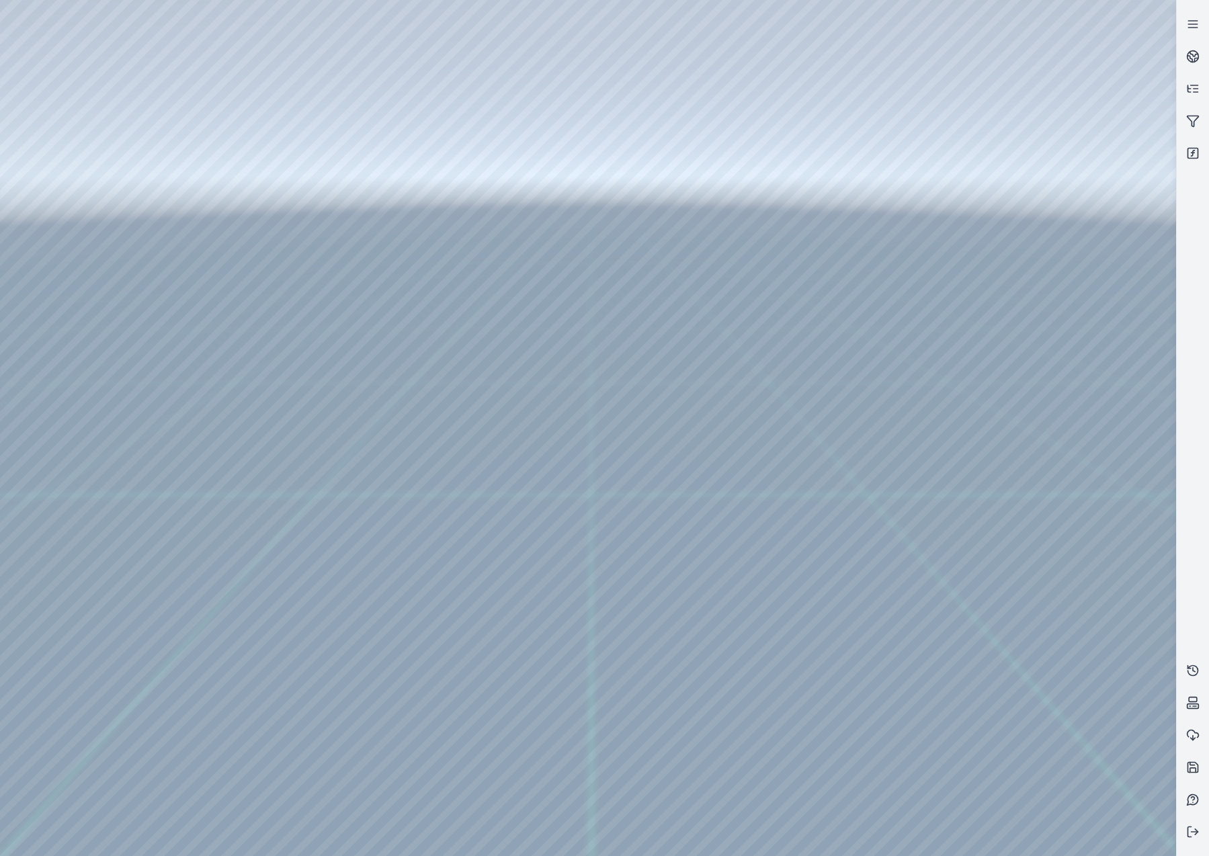
drag, startPoint x: 682, startPoint y: 623, endPoint x: 665, endPoint y: 605, distance: 25.2
drag, startPoint x: 556, startPoint y: 470, endPoint x: 556, endPoint y: 429, distance: 41.0
drag, startPoint x: 581, startPoint y: 527, endPoint x: 606, endPoint y: 517, distance: 26.8
click at [24, 159] on div at bounding box center [588, 428] width 1176 height 856
click at [90, 183] on div at bounding box center [588, 428] width 1176 height 856
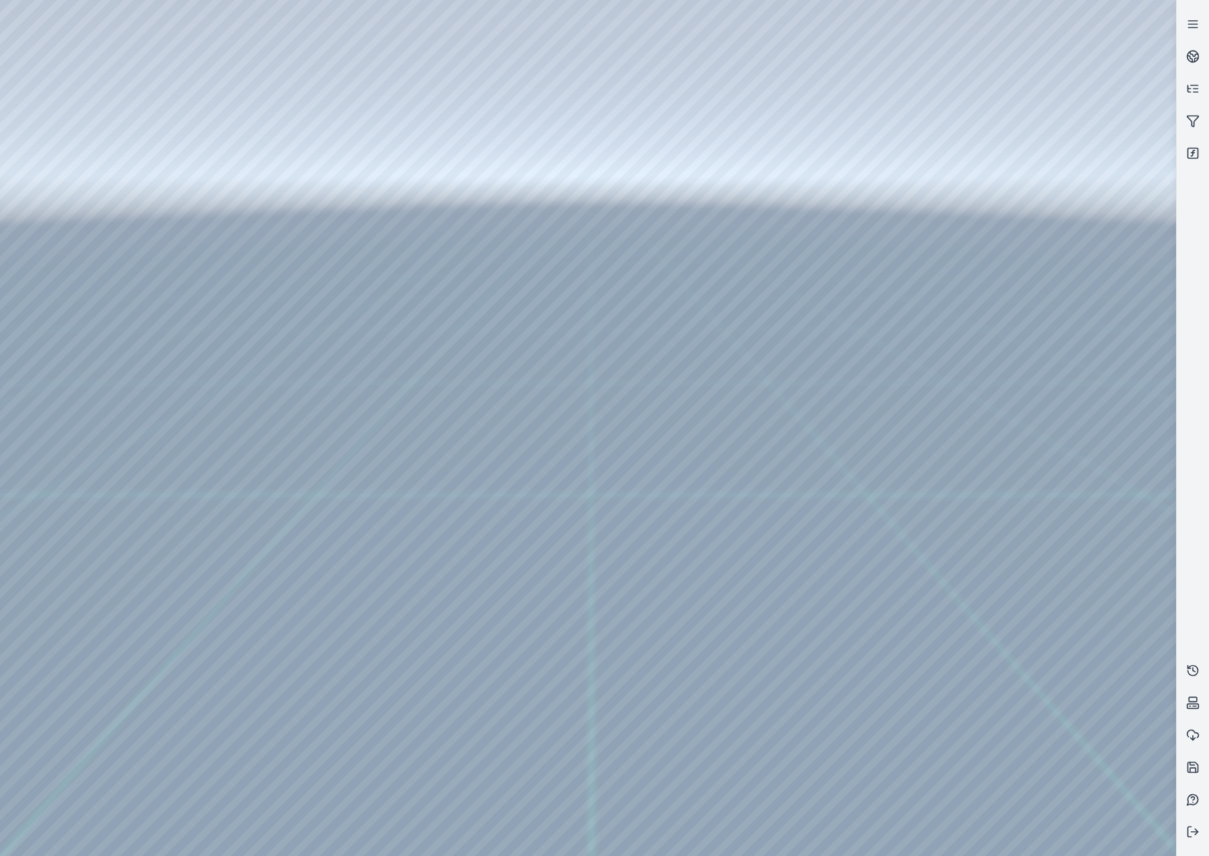
click at [107, 245] on div at bounding box center [588, 428] width 1176 height 856
click at [386, 305] on div at bounding box center [588, 428] width 1176 height 856
click at [165, 54] on div at bounding box center [588, 428] width 1176 height 856
drag, startPoint x: 592, startPoint y: 558, endPoint x: 794, endPoint y: 539, distance: 203.1
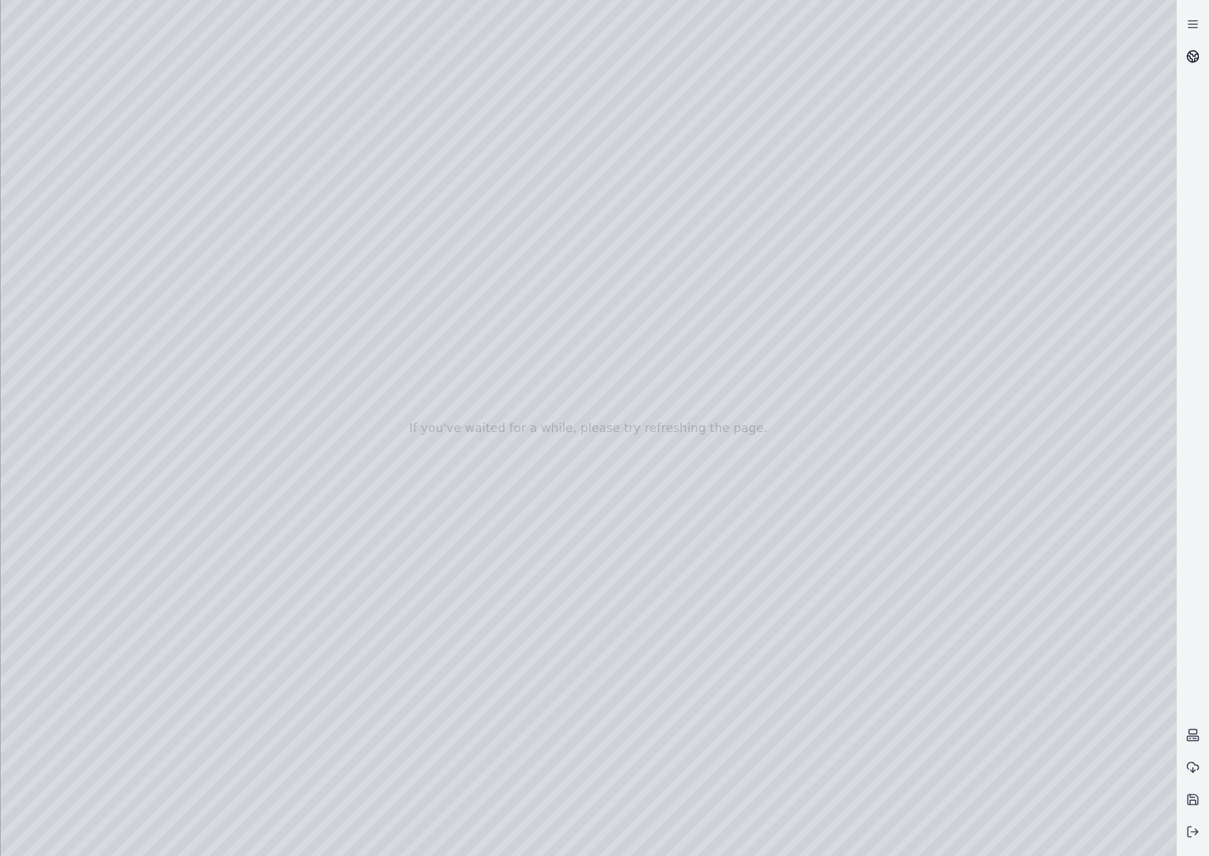
click at [1192, 67] on link at bounding box center [1192, 56] width 32 height 32
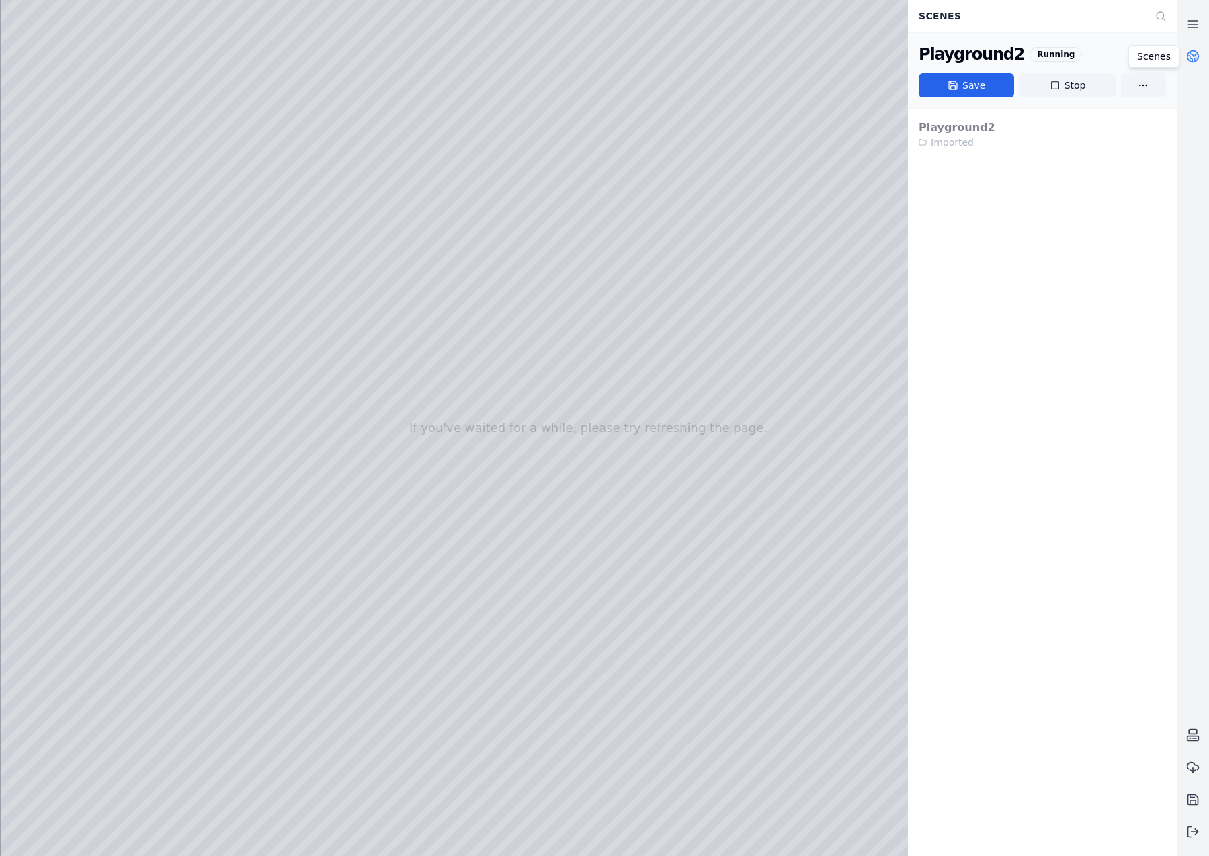
drag, startPoint x: 595, startPoint y: 547, endPoint x: 568, endPoint y: 521, distance: 38.5
drag, startPoint x: 447, startPoint y: 571, endPoint x: 566, endPoint y: 572, distance: 118.9
drag, startPoint x: 764, startPoint y: 456, endPoint x: 262, endPoint y: 457, distance: 502.5
drag, startPoint x: 574, startPoint y: 550, endPoint x: 668, endPoint y: 549, distance: 94.7
drag, startPoint x: 670, startPoint y: 476, endPoint x: 213, endPoint y: 464, distance: 457.7
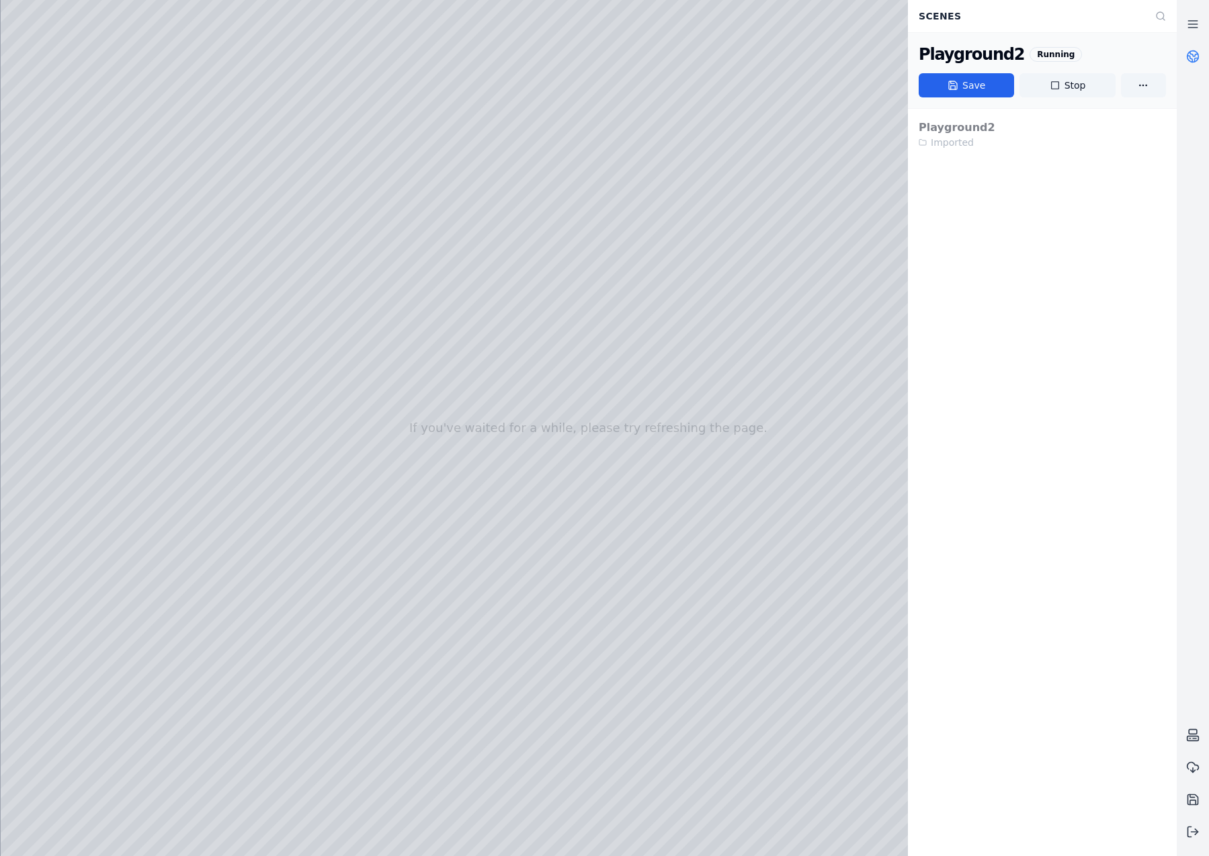
drag, startPoint x: 767, startPoint y: 370, endPoint x: 329, endPoint y: 468, distance: 448.8
drag, startPoint x: 636, startPoint y: 432, endPoint x: 446, endPoint y: 414, distance: 190.9
drag, startPoint x: 577, startPoint y: 570, endPoint x: 599, endPoint y: 578, distance: 23.4
drag, startPoint x: 459, startPoint y: 538, endPoint x: 580, endPoint y: 539, distance: 121.6
drag, startPoint x: 356, startPoint y: 513, endPoint x: 789, endPoint y: 439, distance: 439.0
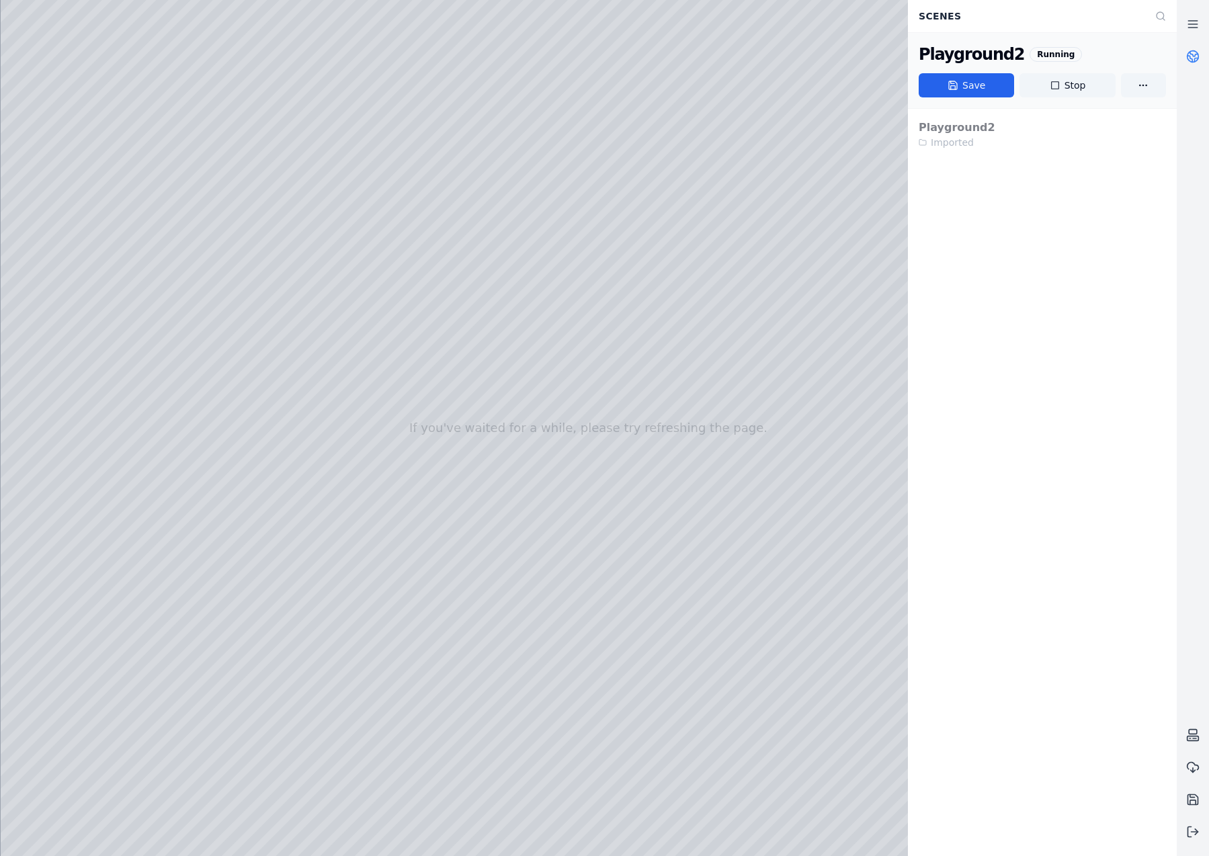
drag, startPoint x: 402, startPoint y: 509, endPoint x: 803, endPoint y: 558, distance: 404.0
drag, startPoint x: 477, startPoint y: 322, endPoint x: 709, endPoint y: 614, distance: 372.4
drag, startPoint x: 469, startPoint y: 358, endPoint x: 707, endPoint y: 619, distance: 353.8
drag, startPoint x: 419, startPoint y: 346, endPoint x: 497, endPoint y: 445, distance: 126.3
drag, startPoint x: 253, startPoint y: 469, endPoint x: 513, endPoint y: 556, distance: 274.7
